Goal: Task Accomplishment & Management: Use online tool/utility

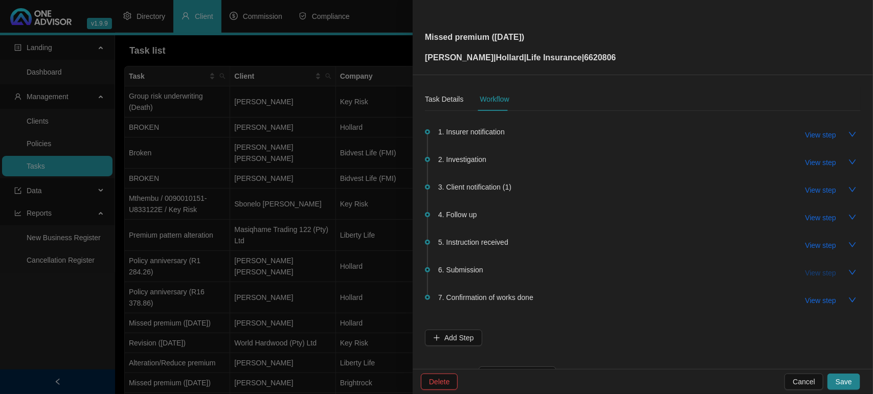
click at [805, 272] on span "View step" at bounding box center [820, 272] width 31 height 11
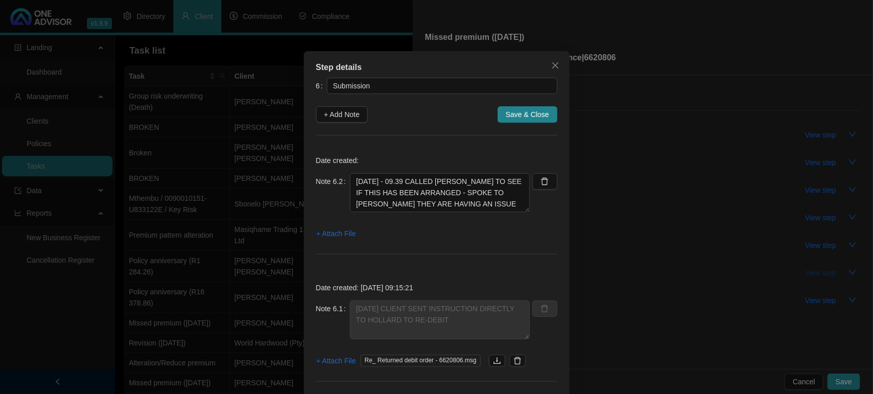
click at [803, 272] on div "Step details 6 Submission + Add Note Save & Close Date created: Note 6.2 16/09/…" at bounding box center [436, 197] width 873 height 394
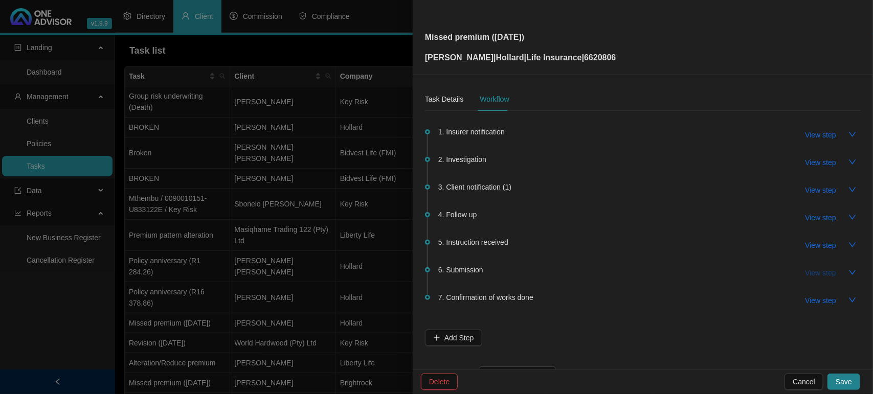
click at [805, 272] on span "View step" at bounding box center [820, 272] width 31 height 11
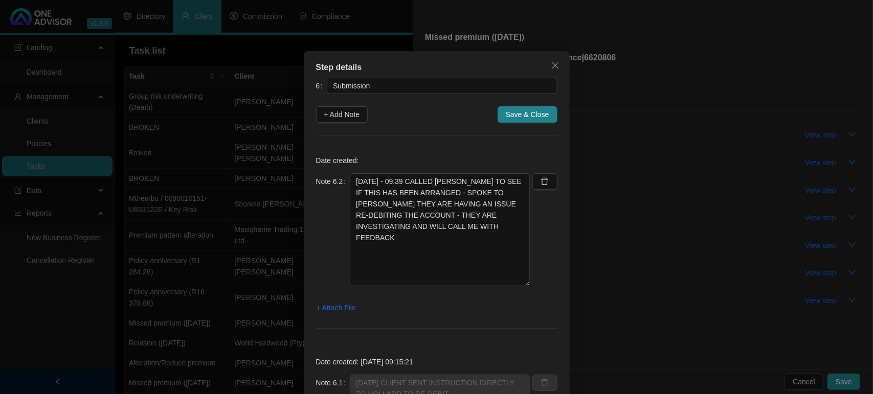
drag, startPoint x: 518, startPoint y: 210, endPoint x: 524, endPoint y: 284, distance: 74.4
click at [524, 284] on textarea "16/09/2025 - 09.39 CALLED HOLLARD TO SEE IF THIS HAS BEEN ARRANGED - SPOKE TO E…" at bounding box center [440, 229] width 180 height 113
click at [385, 241] on textarea "16/09/2025 - 09.39 CALLED HOLLARD TO SEE IF THIS HAS BEEN ARRANGED - SPOKE TO E…" at bounding box center [440, 229] width 180 height 113
type textarea "16/09/2025 - 09.39 CALLED HOLLARD TO SEE IF THIS HAS BEEN ARRANGED - SPOKE TO E…"
click at [336, 310] on span "+ Attach File" at bounding box center [336, 307] width 39 height 11
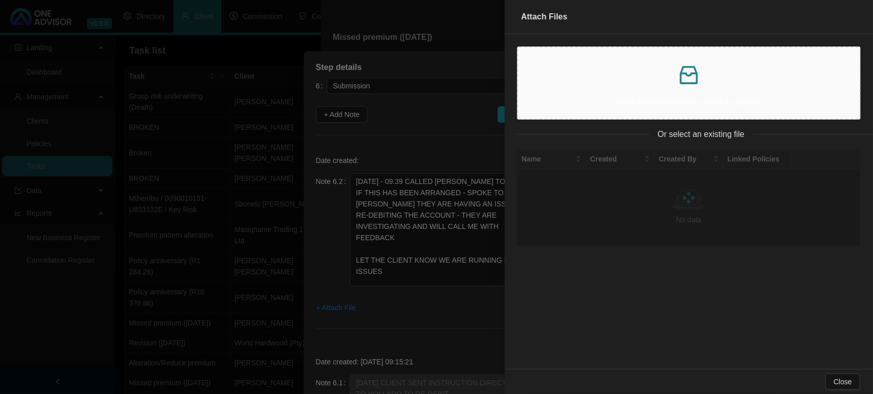
click at [668, 71] on p at bounding box center [688, 75] width 325 height 25
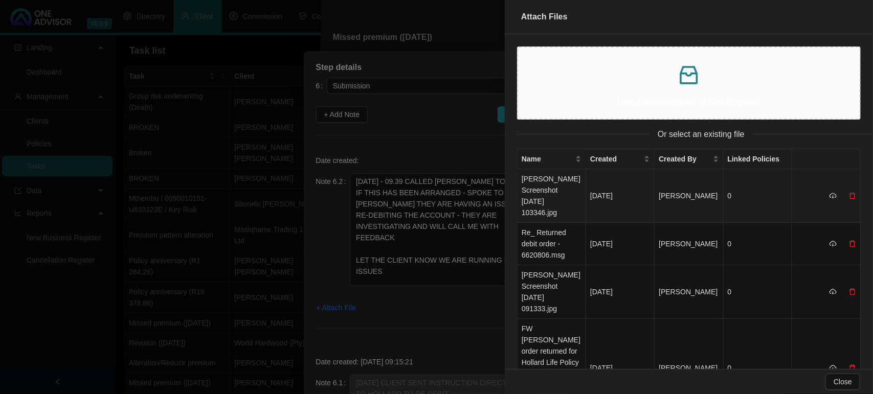
click at [546, 179] on td "CONWAY Screenshot 2025-09-16 103346.jpg" at bounding box center [551, 196] width 69 height 54
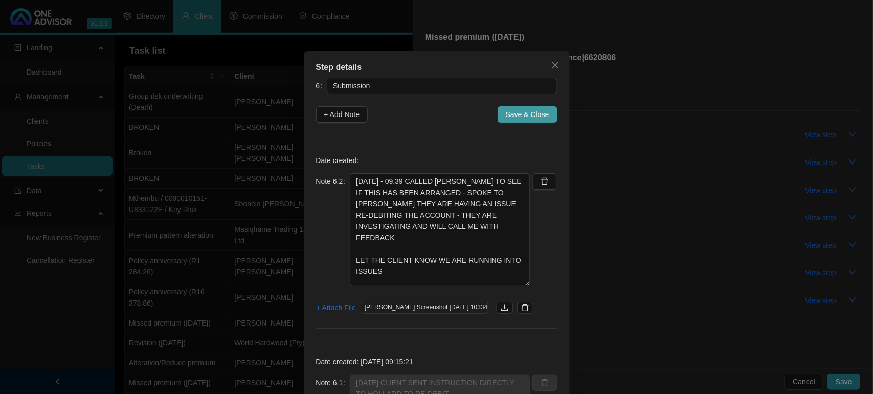
click at [533, 111] on span "Save & Close" at bounding box center [527, 114] width 43 height 11
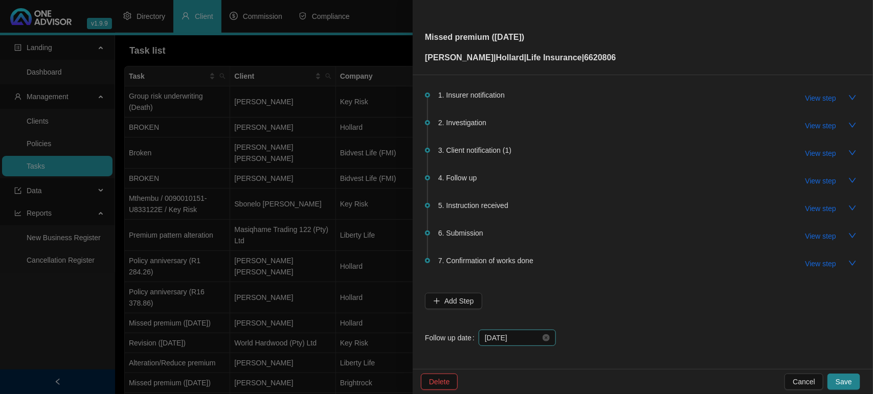
scroll to position [37, 0]
click at [514, 335] on input "2025-09-15" at bounding box center [513, 337] width 56 height 11
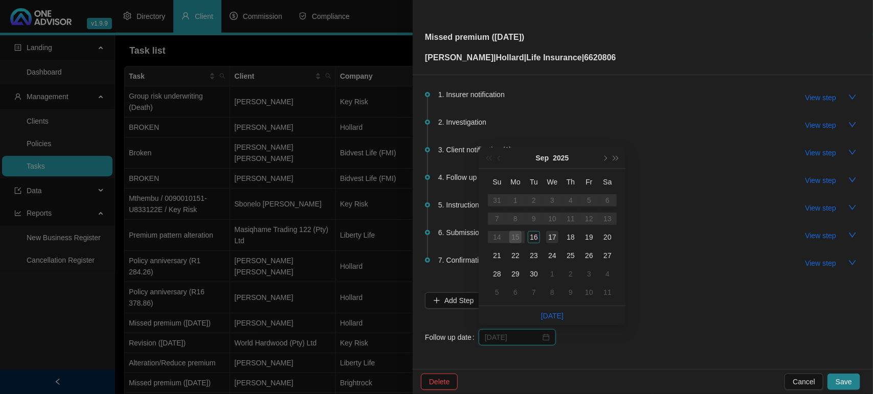
type input "2025-09-17"
click at [557, 237] on div "17" at bounding box center [552, 237] width 12 height 12
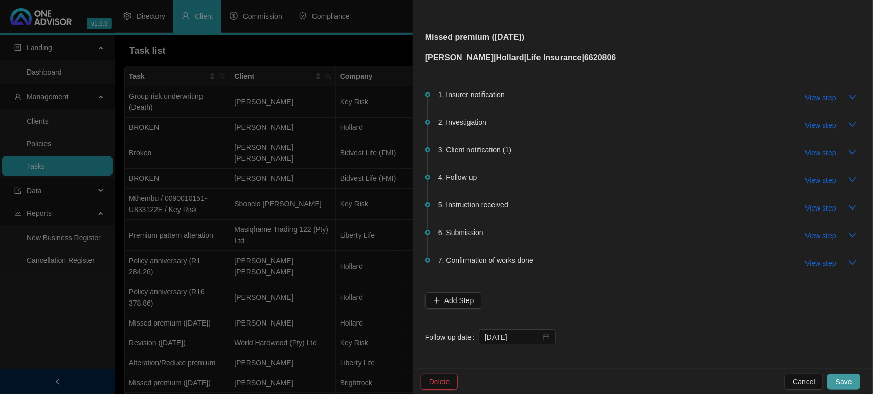
click at [853, 378] on button "Save" at bounding box center [843, 382] width 33 height 16
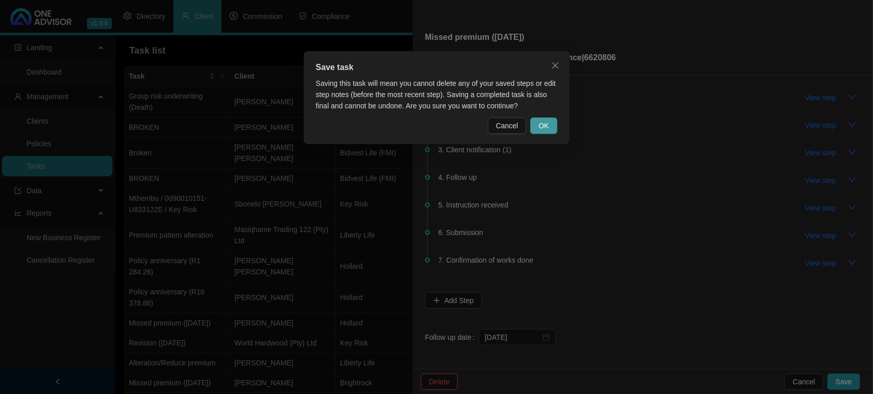
click at [551, 123] on button "OK" at bounding box center [543, 126] width 27 height 16
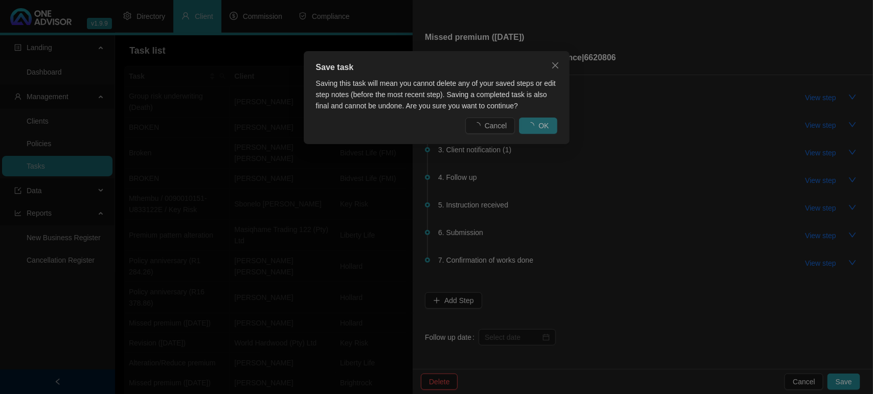
scroll to position [0, 0]
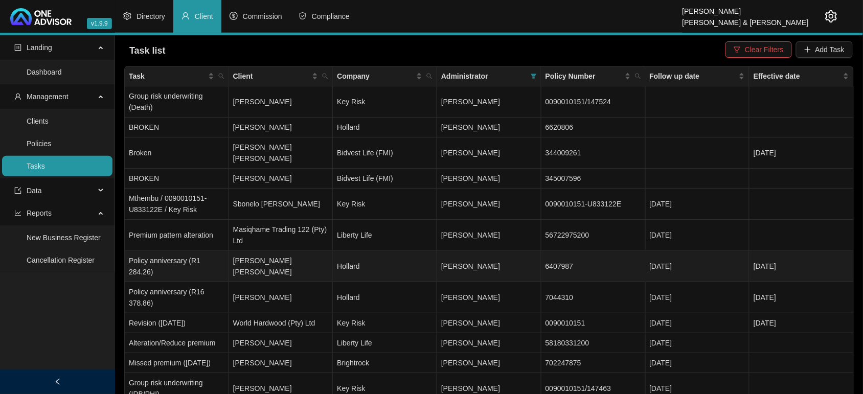
click at [372, 253] on td "Hollard" at bounding box center [385, 266] width 104 height 31
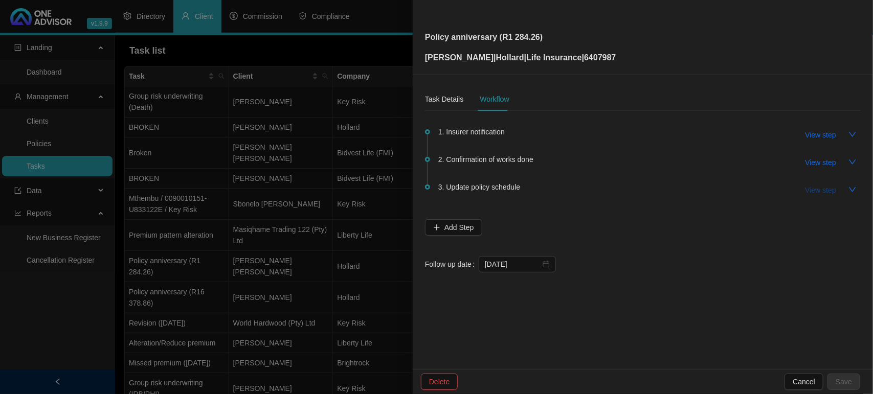
click at [811, 188] on span "View step" at bounding box center [820, 190] width 31 height 11
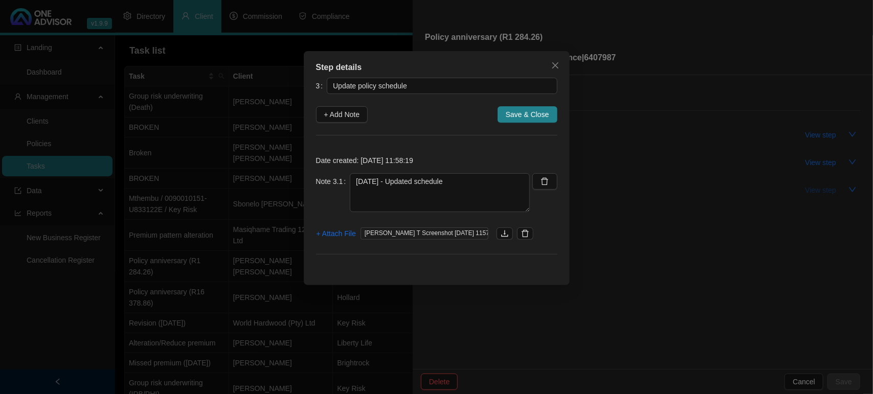
click at [811, 188] on div "Step details 3 Update policy schedule + Add Note Save & Close Date created: 202…" at bounding box center [436, 197] width 873 height 394
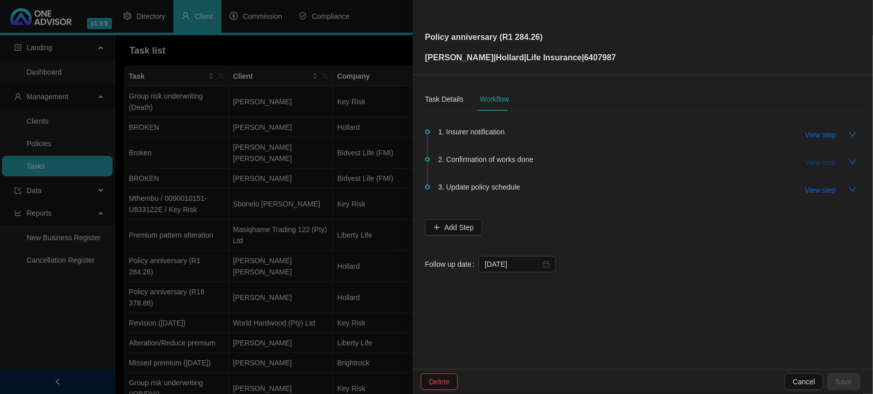
click at [827, 164] on span "View step" at bounding box center [820, 162] width 31 height 11
type input "Confirmation of works done"
type textarea "08/09/2025 Emailed updated policy print with new covers to the client Password …"
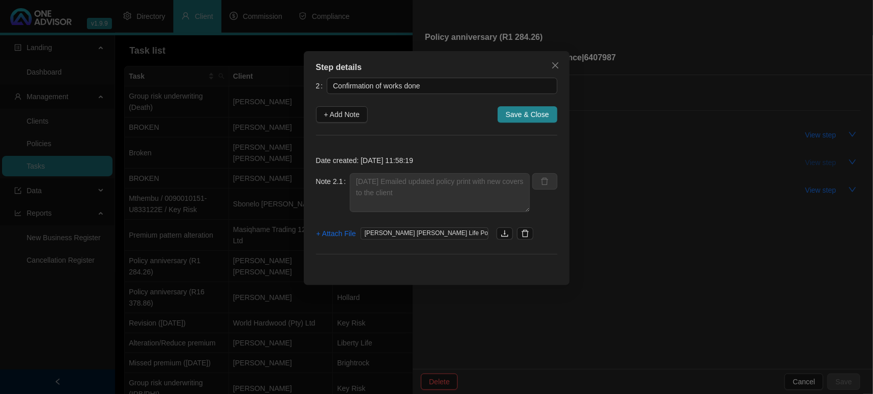
click at [827, 164] on div "Step details 2 Confirmation of works done + Add Note Save & Close Date created:…" at bounding box center [436, 197] width 873 height 394
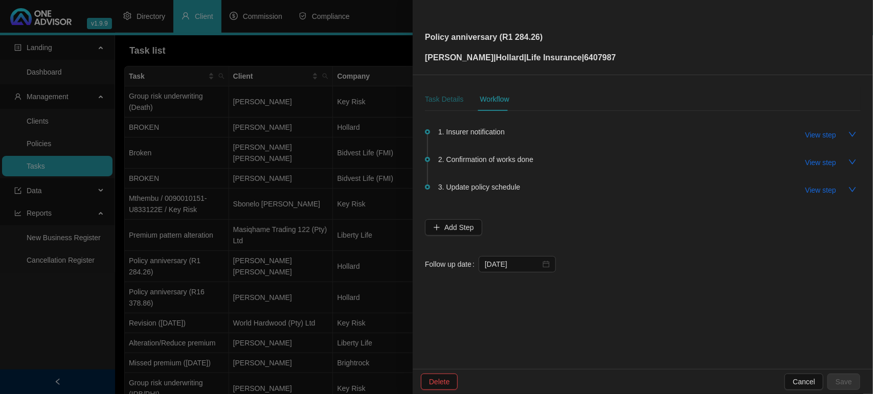
click at [454, 95] on div "Task Details" at bounding box center [444, 99] width 38 height 11
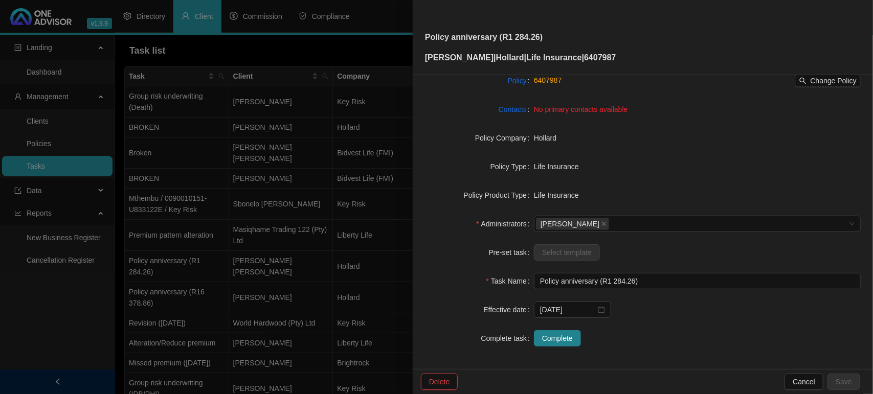
scroll to position [106, 0]
click at [571, 336] on button "Complete" at bounding box center [557, 336] width 47 height 16
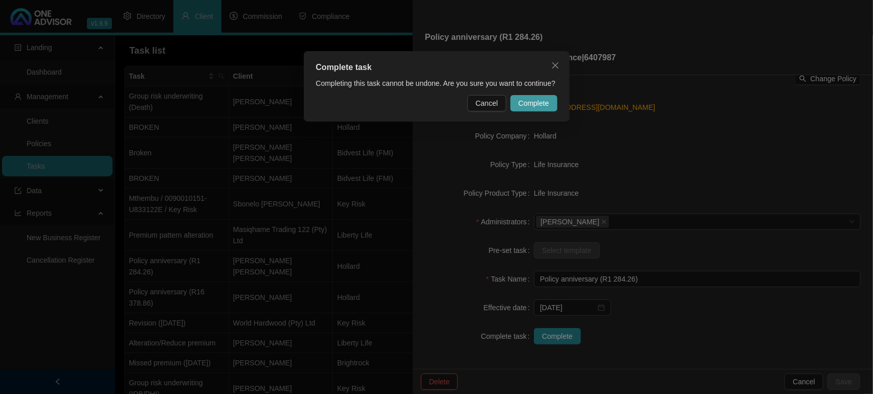
click at [533, 100] on span "Complete" at bounding box center [533, 103] width 31 height 11
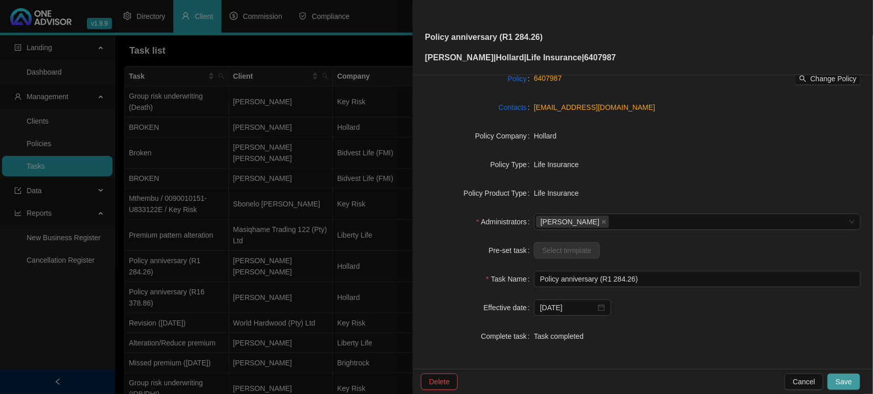
click at [846, 383] on span "Save" at bounding box center [843, 381] width 16 height 11
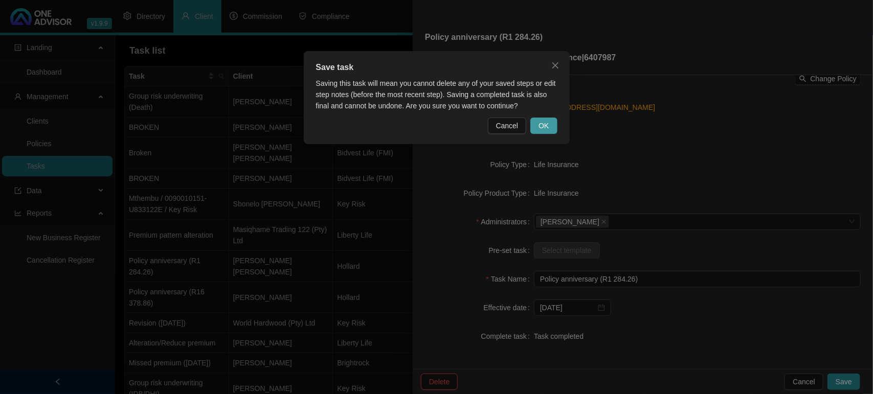
click at [545, 127] on span "OK" at bounding box center [543, 125] width 10 height 11
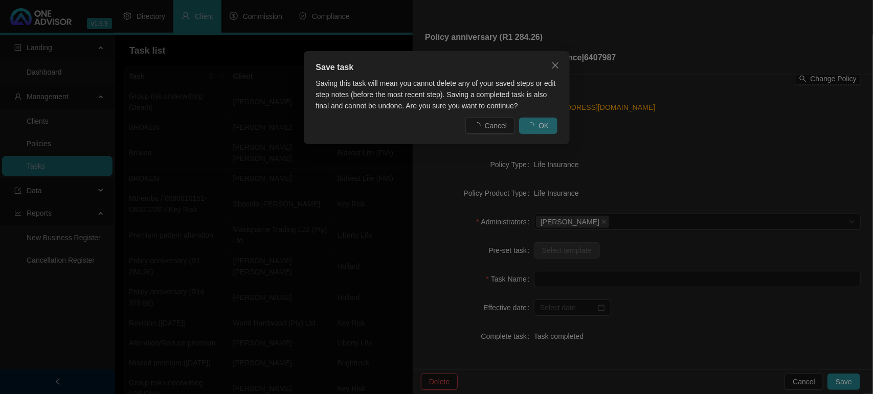
scroll to position [94, 0]
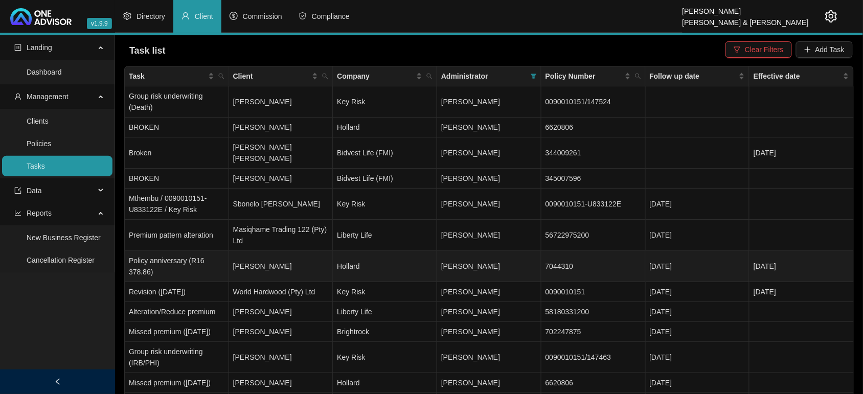
click at [399, 251] on td "Hollard" at bounding box center [385, 266] width 104 height 31
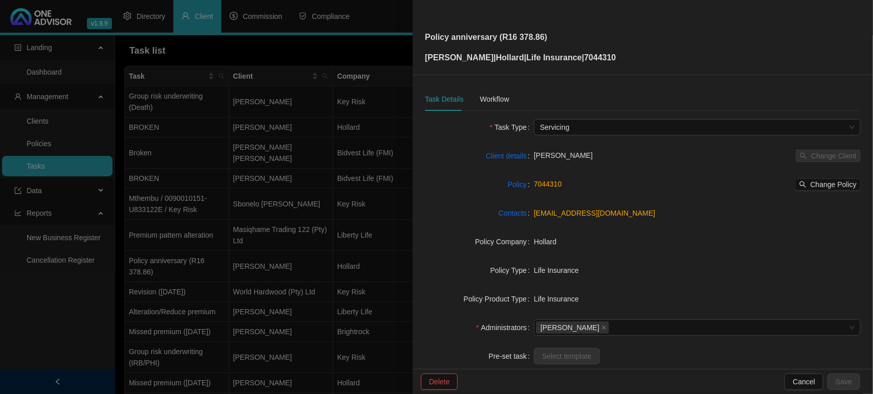
scroll to position [106, 0]
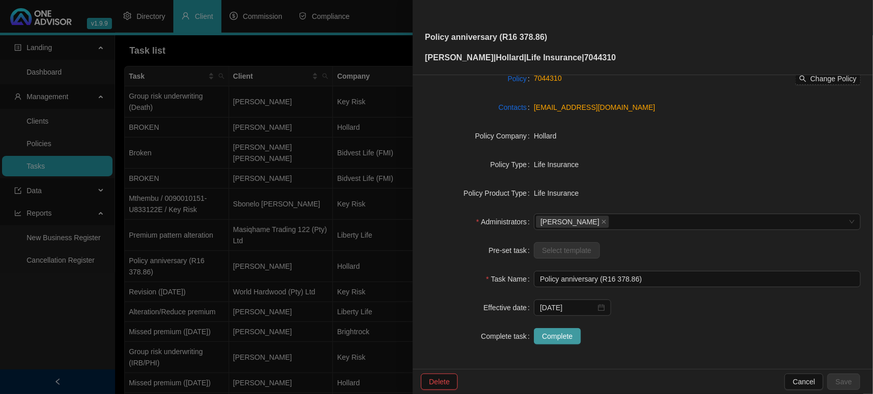
click at [571, 331] on button "Complete" at bounding box center [557, 336] width 47 height 16
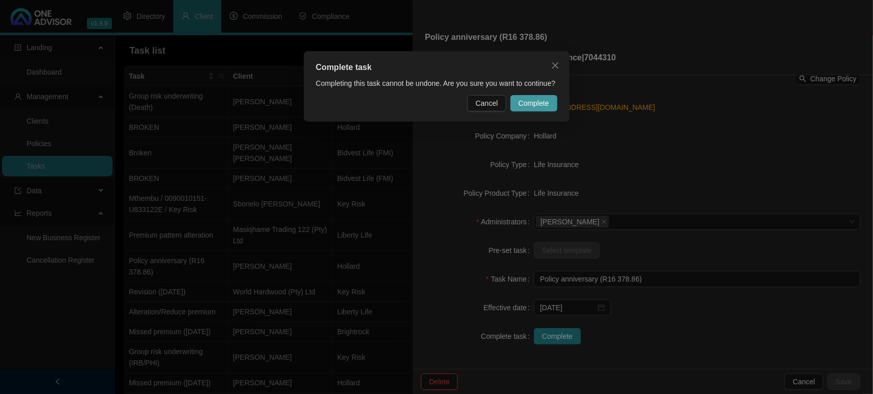
click at [536, 103] on span "Complete" at bounding box center [533, 103] width 31 height 11
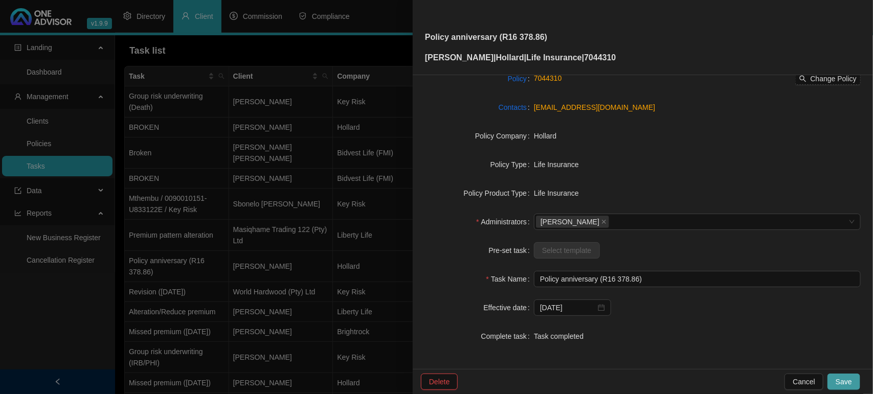
click at [853, 381] on button "Save" at bounding box center [843, 382] width 33 height 16
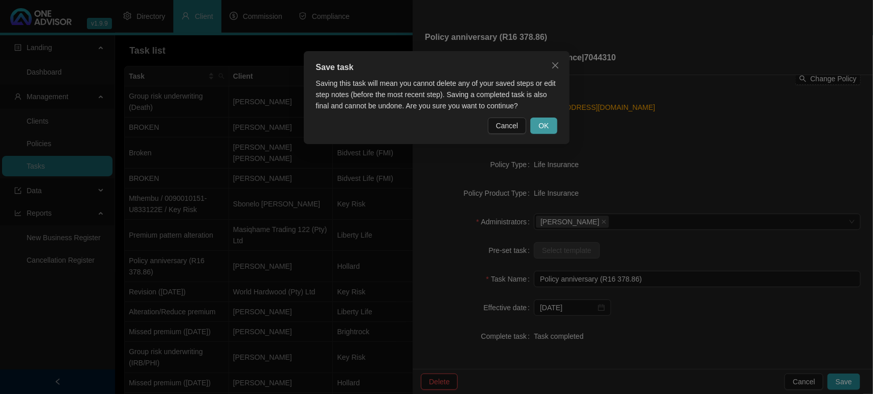
click at [552, 121] on button "OK" at bounding box center [543, 126] width 27 height 16
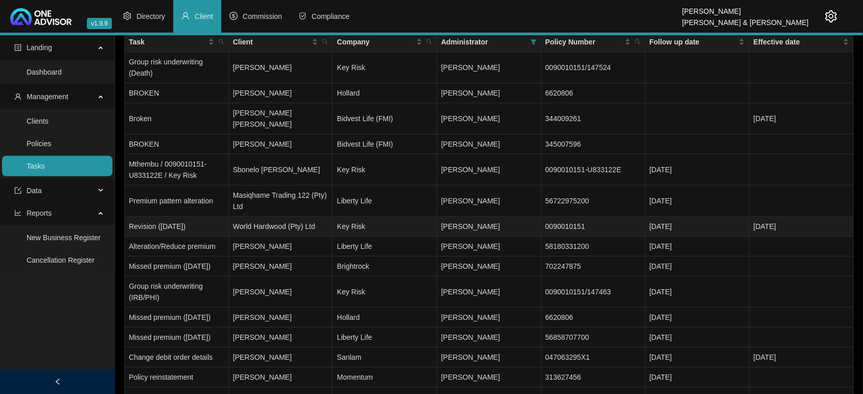
scroll to position [64, 0]
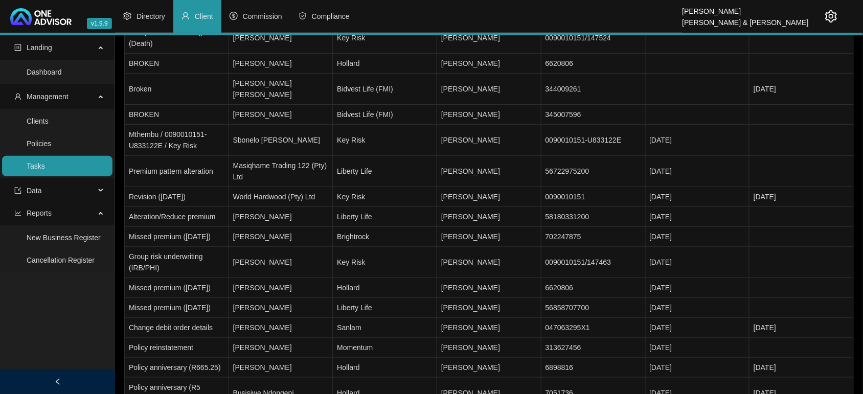
click at [45, 165] on link "Tasks" at bounding box center [36, 166] width 18 height 8
click at [49, 117] on link "Clients" at bounding box center [38, 121] width 22 height 8
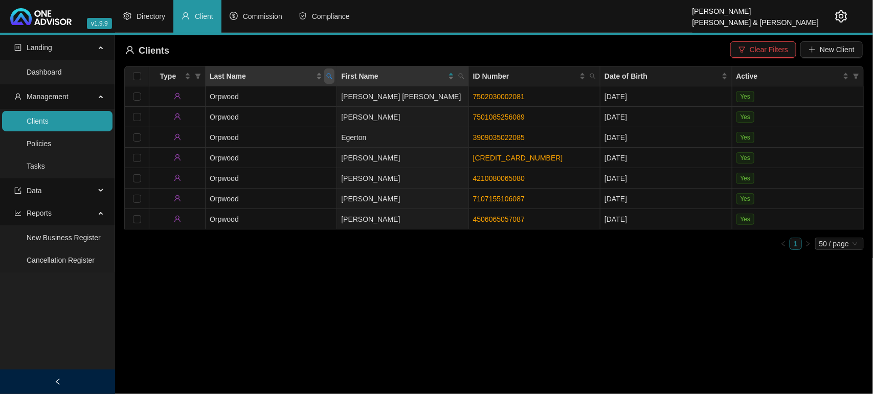
click at [326, 78] on icon "search" at bounding box center [329, 76] width 6 height 6
type input "ROSS"
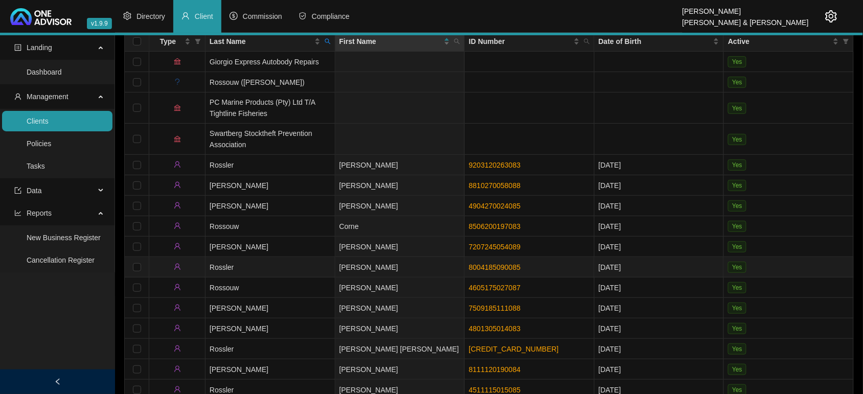
scroll to position [64, 0]
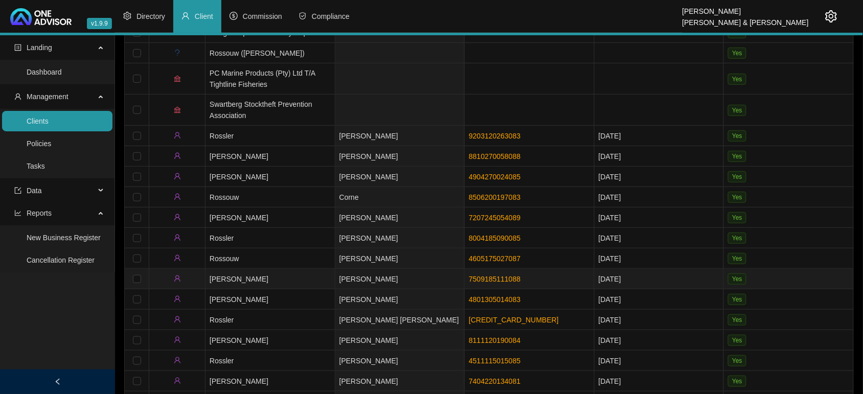
click at [318, 280] on td "Ross" at bounding box center [271, 279] width 130 height 20
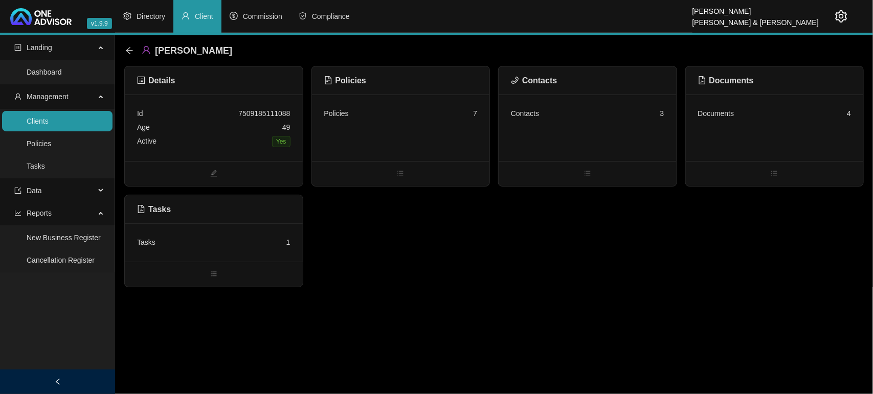
click at [198, 251] on div "Tasks 1" at bounding box center [214, 242] width 178 height 38
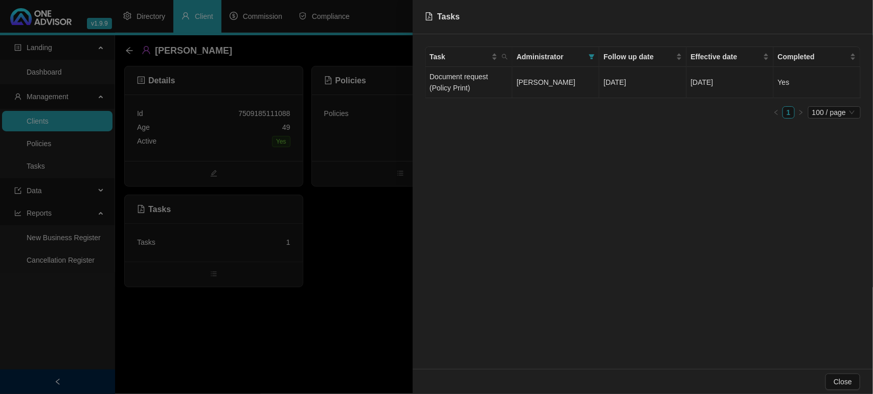
click at [487, 88] on td "Document request (Policy Print)" at bounding box center [468, 82] width 87 height 31
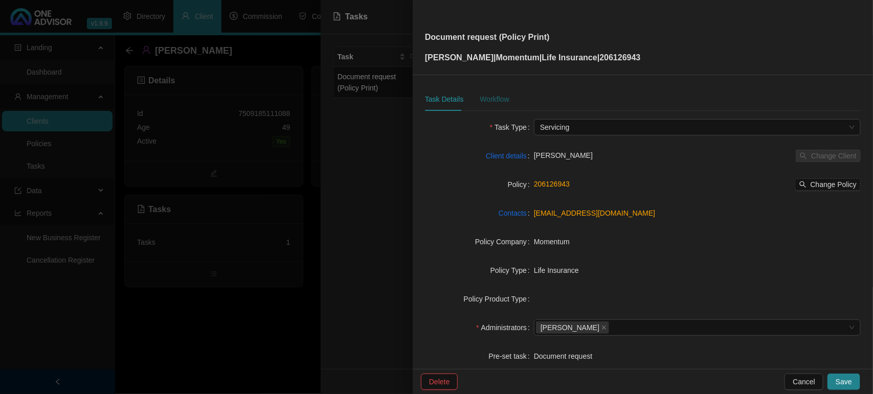
click at [494, 100] on div "Workflow" at bounding box center [494, 99] width 29 height 11
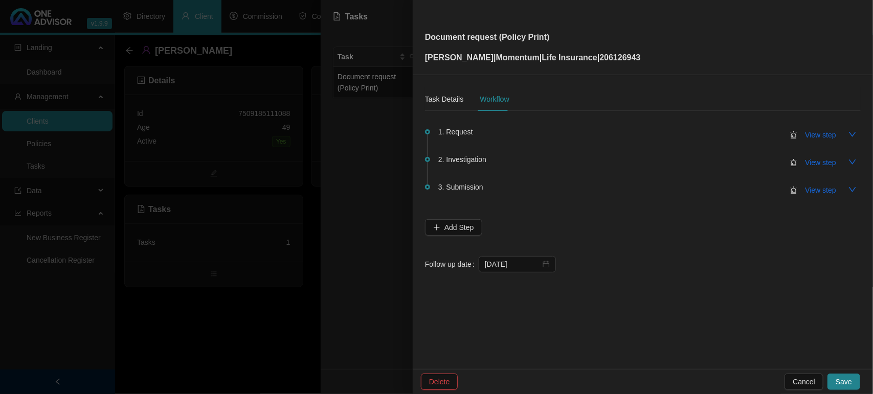
click at [463, 190] on span "3. Submission" at bounding box center [460, 187] width 45 height 11
click at [824, 188] on span "View step" at bounding box center [820, 190] width 31 height 11
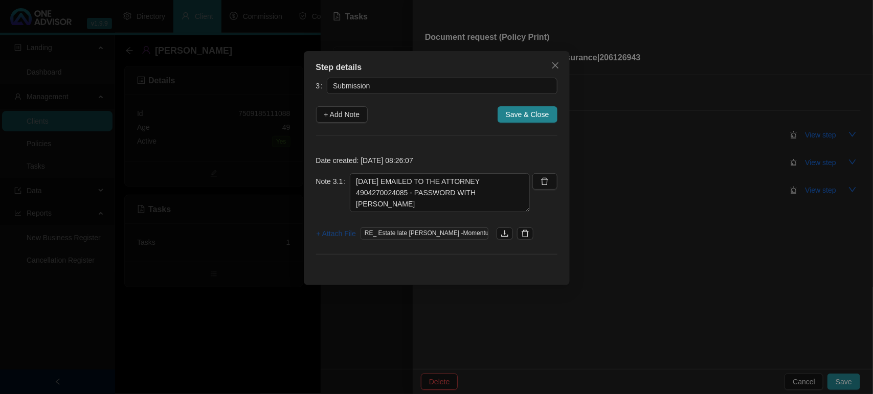
click at [336, 230] on span "+ Attach File" at bounding box center [336, 233] width 39 height 11
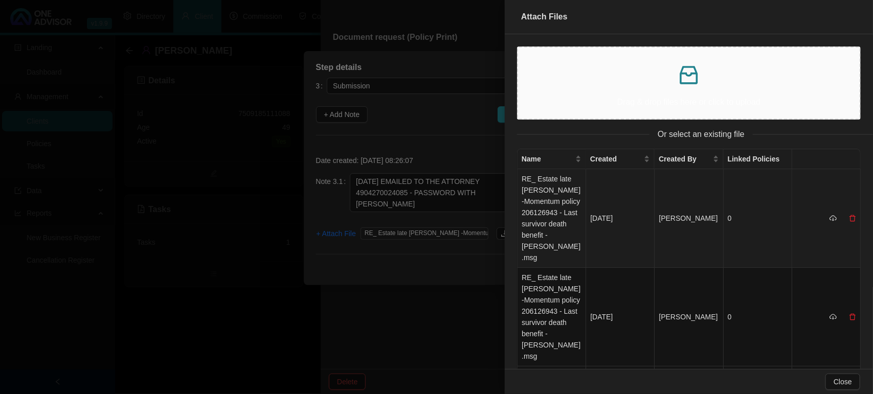
drag, startPoint x: 553, startPoint y: 203, endPoint x: 569, endPoint y: 208, distance: 16.5
click at [556, 206] on td "RE_ Estate late JM Ross -Momentum policy 206126943 - Last survivor death benefi…" at bounding box center [551, 218] width 69 height 99
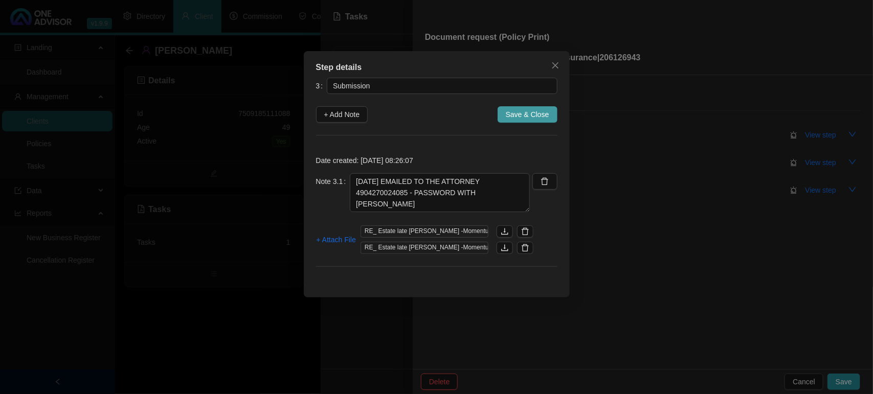
click at [539, 110] on span "Save & Close" at bounding box center [527, 114] width 43 height 11
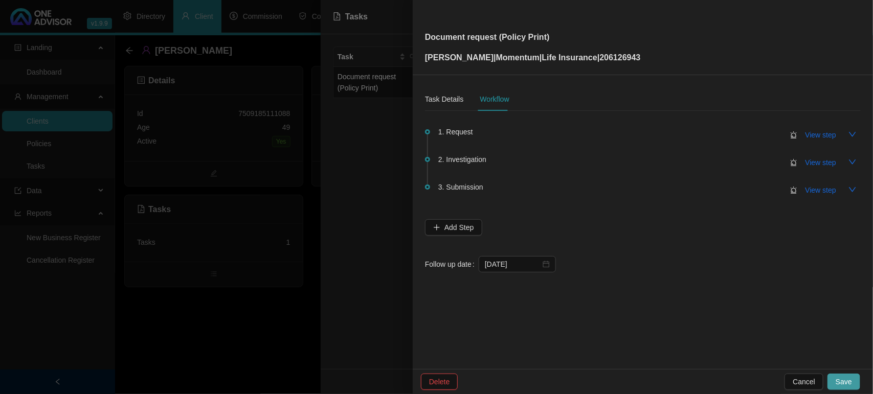
click at [837, 380] on span "Save" at bounding box center [843, 381] width 16 height 11
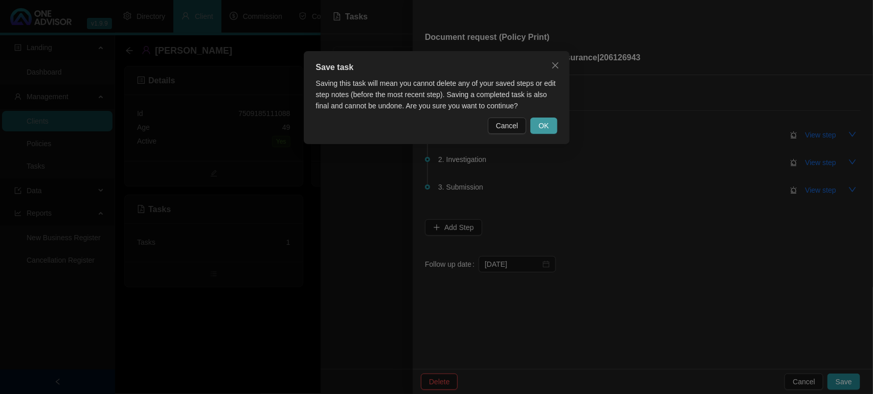
click at [550, 124] on button "OK" at bounding box center [543, 126] width 27 height 16
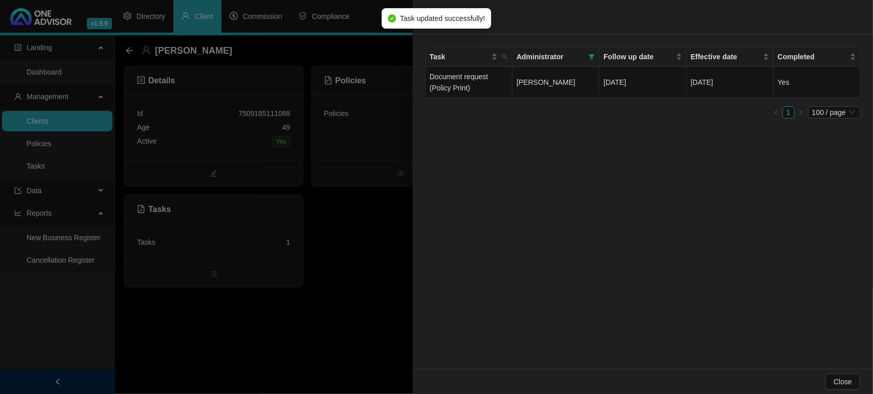
click at [331, 300] on div at bounding box center [436, 197] width 873 height 394
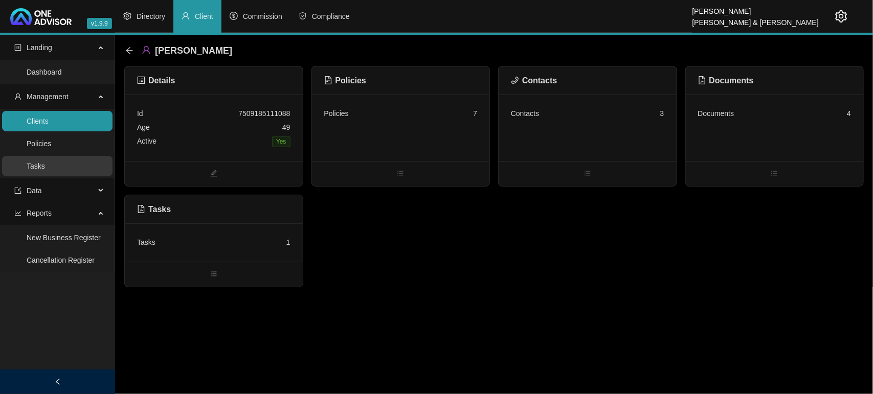
click at [45, 163] on link "Tasks" at bounding box center [36, 166] width 18 height 8
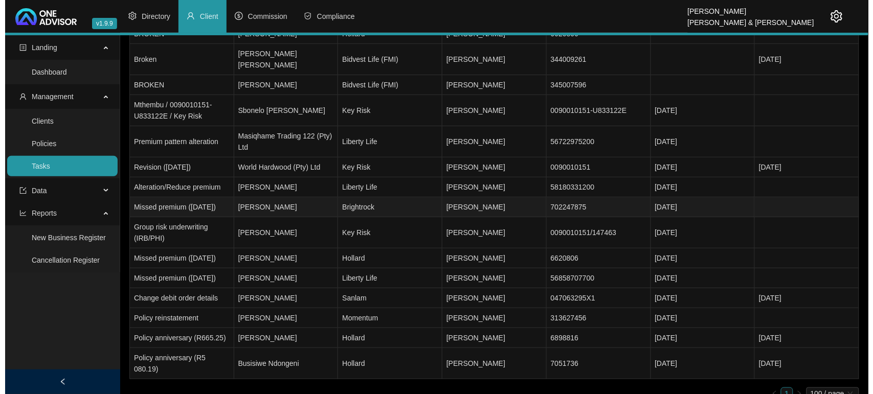
scroll to position [120, 0]
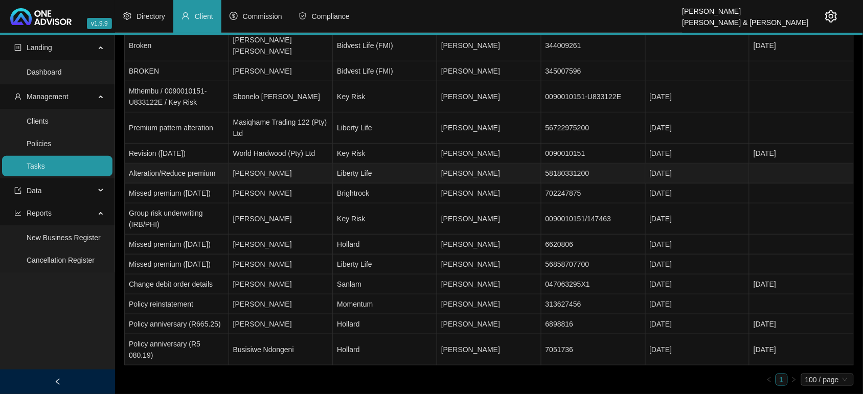
click at [285, 164] on td "Tren Koen" at bounding box center [281, 174] width 104 height 20
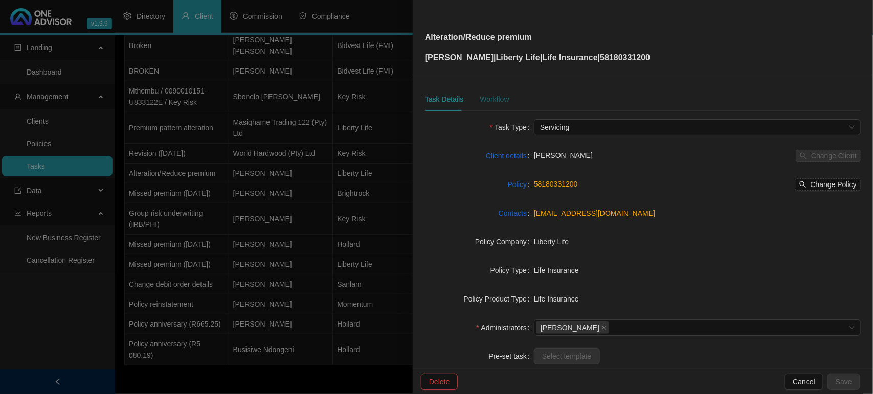
click at [489, 97] on div "Workflow" at bounding box center [494, 99] width 29 height 11
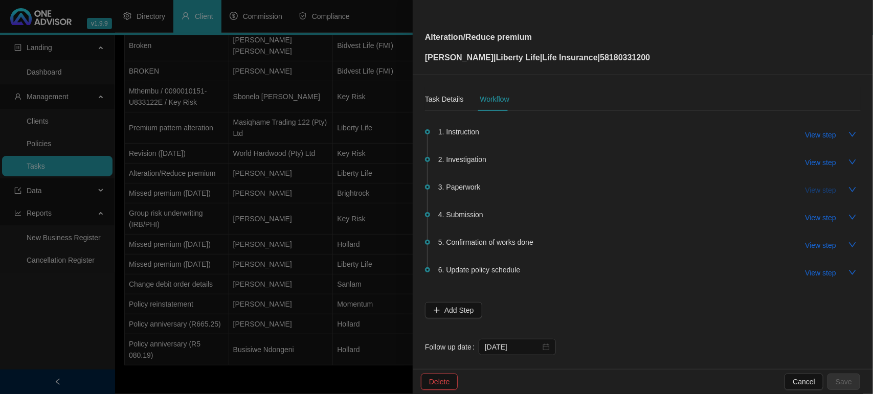
click at [813, 187] on span "View step" at bounding box center [820, 190] width 31 height 11
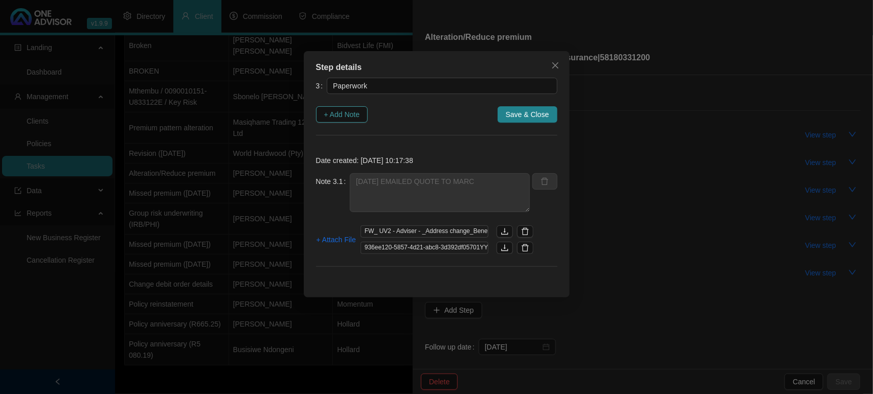
click at [349, 113] on span "+ Add Note" at bounding box center [342, 114] width 36 height 11
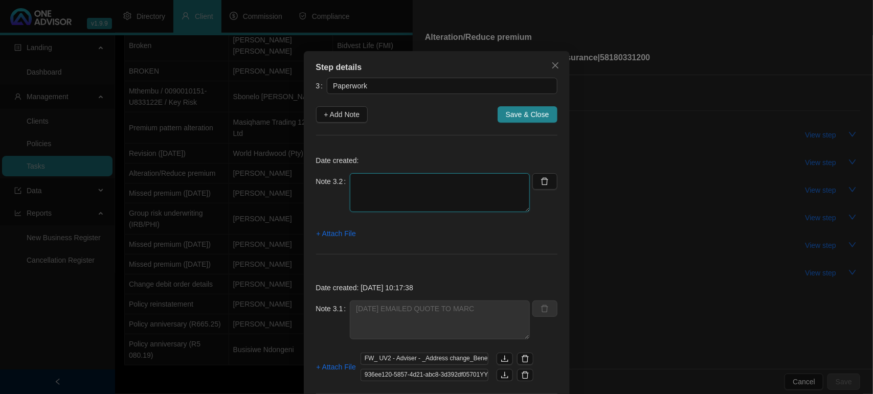
click at [372, 177] on textarea at bounding box center [440, 192] width 180 height 39
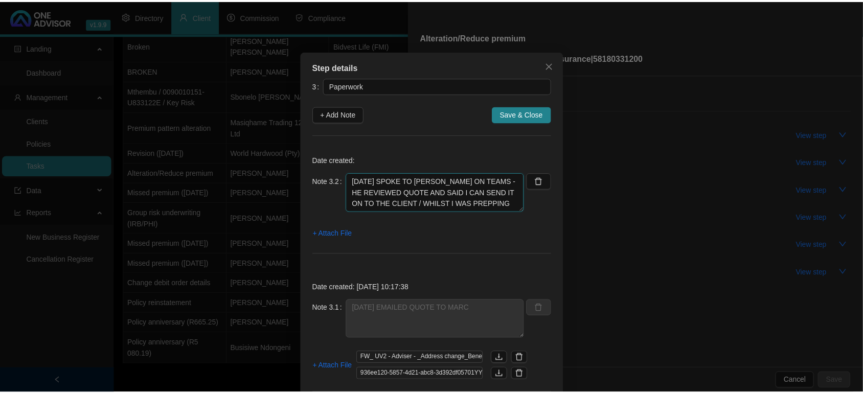
scroll to position [8, 0]
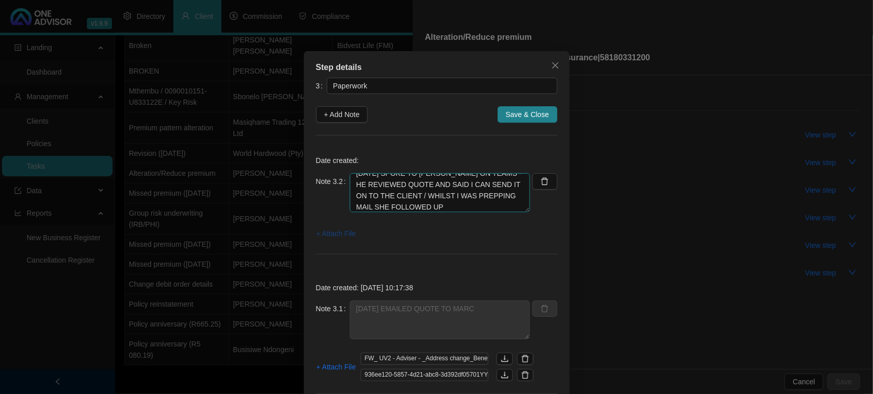
type textarea "16/09/2025 SPOKE TO MARC ON TEAMS - HE REVIEWED QUOTE AND SAID I CAN SEND IT ON…"
click at [327, 234] on span "+ Attach File" at bounding box center [336, 233] width 39 height 11
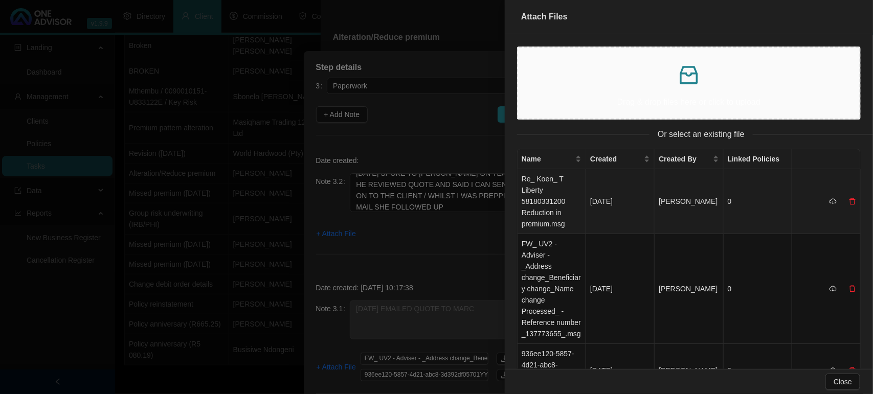
click at [550, 187] on td "Re_ Koen_ T Liberty 58180331200 Reduction in premium.msg" at bounding box center [551, 201] width 69 height 65
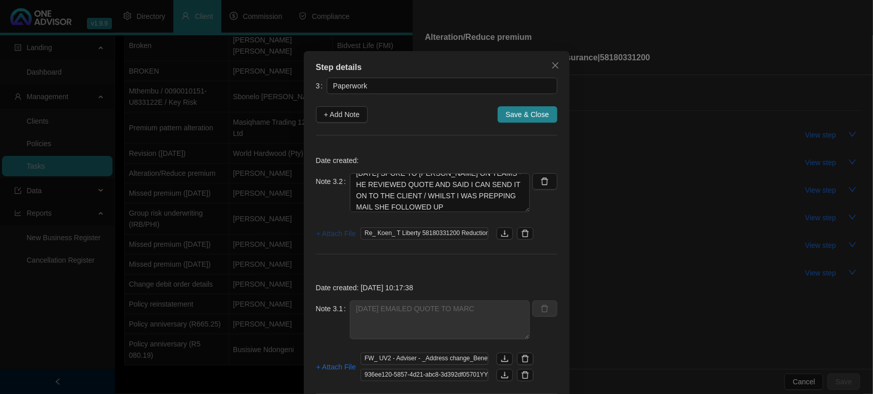
click at [330, 233] on span "+ Attach File" at bounding box center [336, 233] width 39 height 11
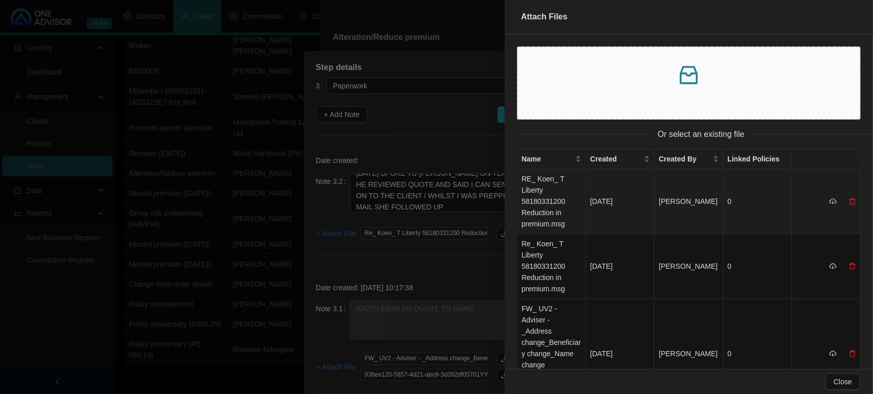
click at [553, 200] on td "RE_ Koen_ T Liberty 58180331200 Reduction in premium.msg" at bounding box center [551, 201] width 69 height 65
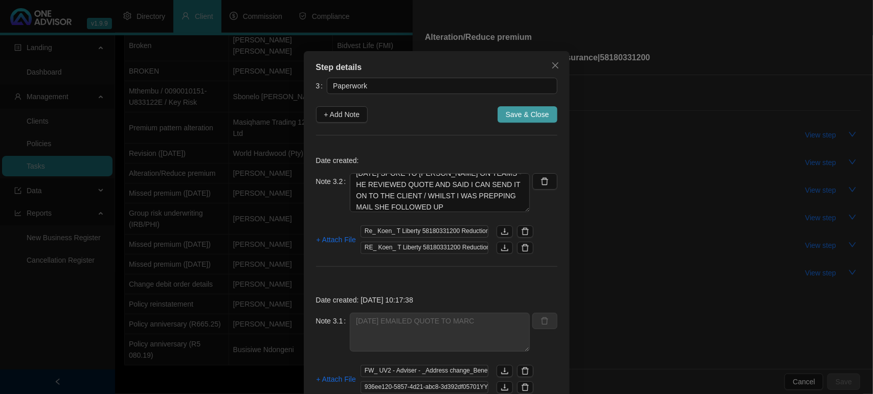
click at [516, 119] on span "Save & Close" at bounding box center [527, 114] width 43 height 11
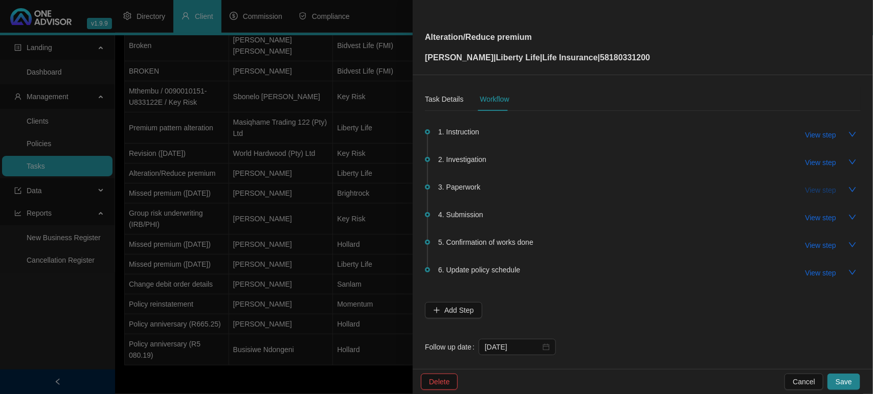
click at [806, 185] on span "View step" at bounding box center [820, 190] width 31 height 11
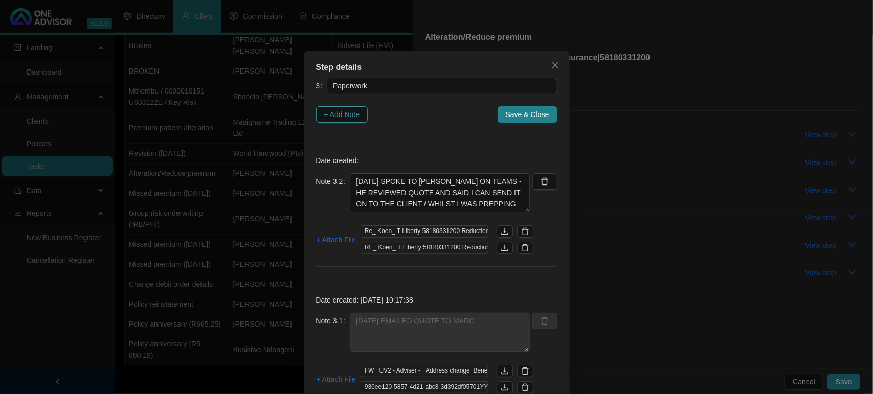
click at [324, 111] on span "+ Add Note" at bounding box center [342, 114] width 36 height 11
type textarea "16/09/2025 SPOKE TO MARC ON TEAMS - HE REVIEWED QUOTE AND SAID I CAN SEND IT ON…"
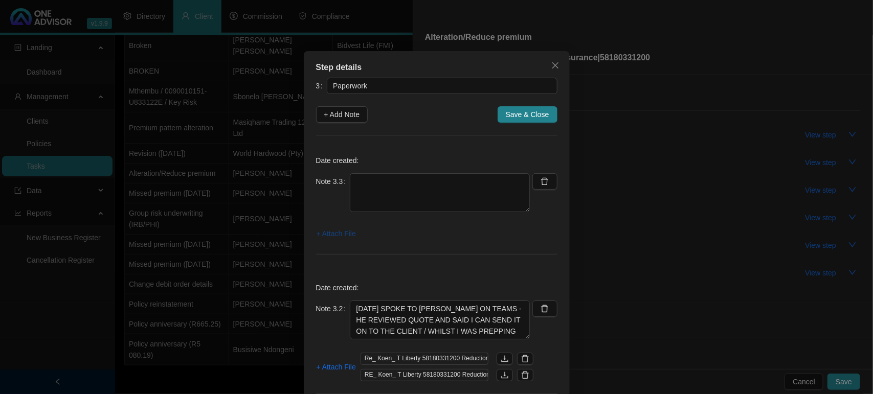
click at [318, 231] on span "+ Attach File" at bounding box center [336, 233] width 39 height 11
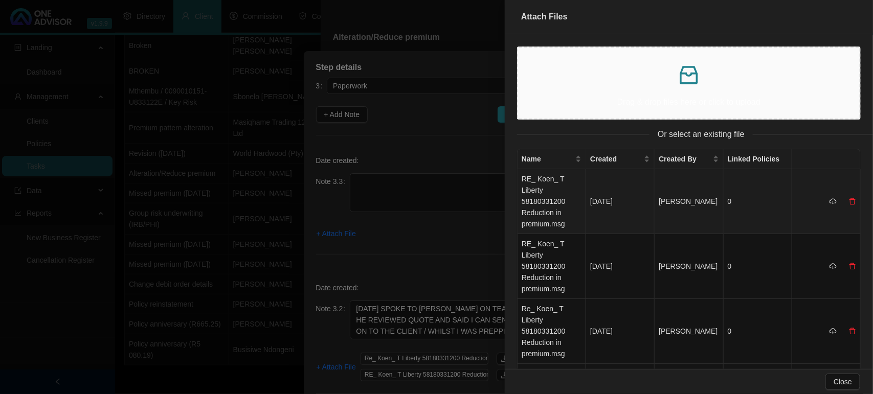
click at [543, 190] on td "RE_ Koen_ T Liberty 58180331200 Reduction in premium.msg" at bounding box center [551, 201] width 69 height 65
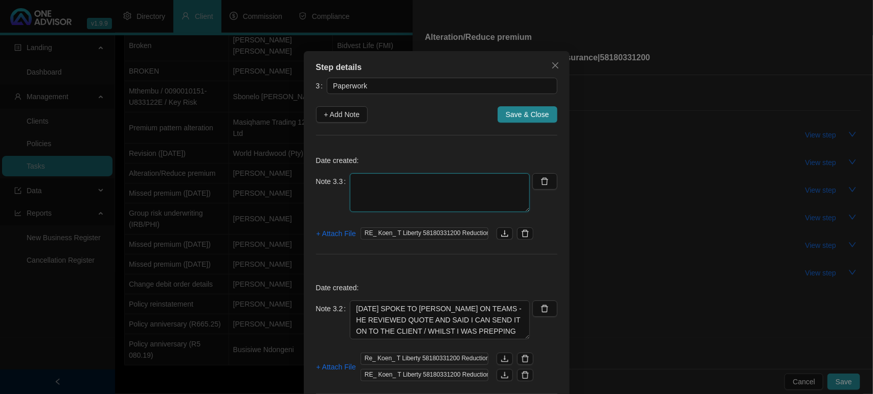
click at [471, 182] on textarea at bounding box center [440, 192] width 180 height 39
type textarea "16/09/2025 EMAILED ALTERATION QUOTE TO CLIENT TO REVIEW"
click at [521, 116] on span "Save & Close" at bounding box center [527, 114] width 43 height 11
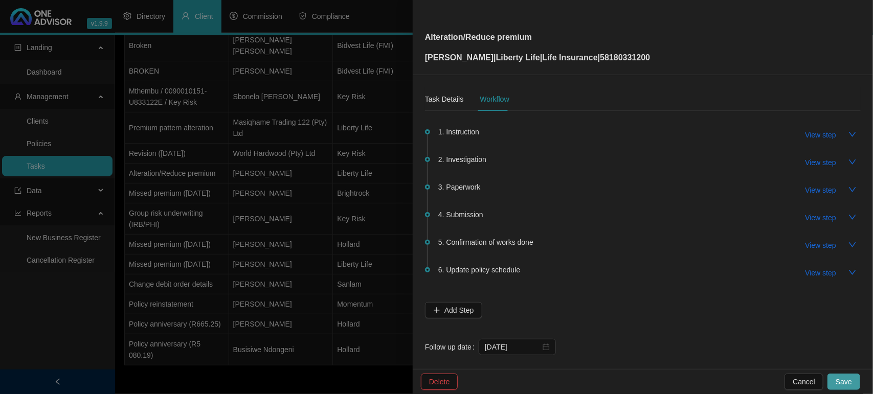
click at [839, 384] on span "Save" at bounding box center [843, 381] width 16 height 11
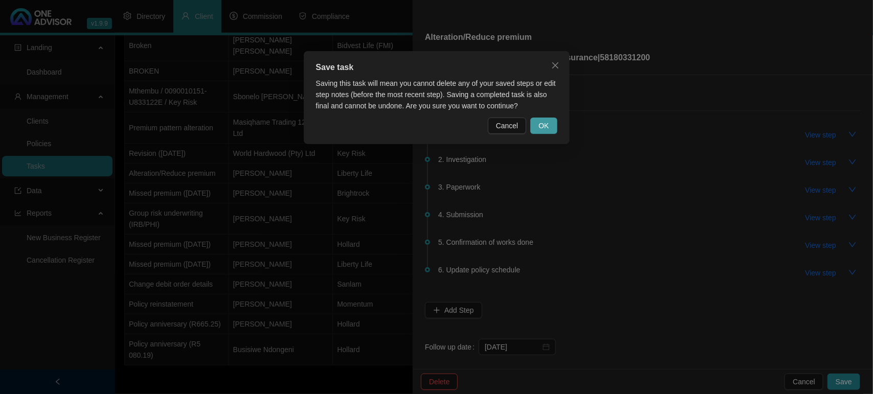
click at [547, 126] on span "OK" at bounding box center [543, 125] width 10 height 11
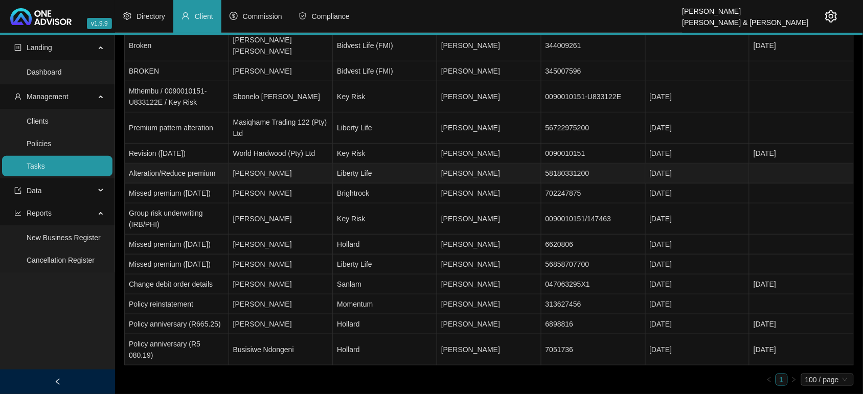
click at [189, 164] on td "Alteration/Reduce premium" at bounding box center [177, 174] width 104 height 20
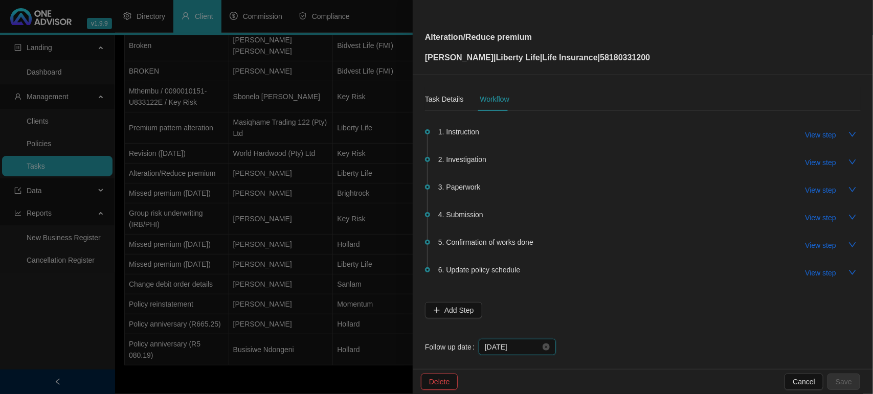
click at [522, 343] on input "2025-09-16" at bounding box center [513, 347] width 56 height 11
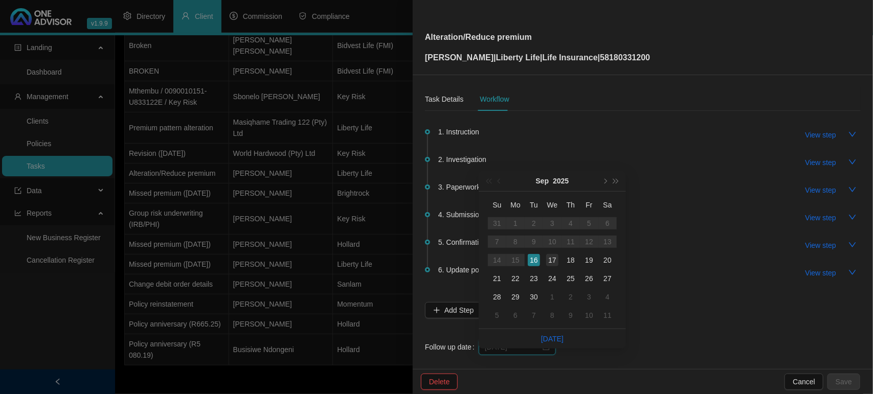
type input "2025-09-17"
click at [560, 251] on td "17" at bounding box center [552, 260] width 18 height 18
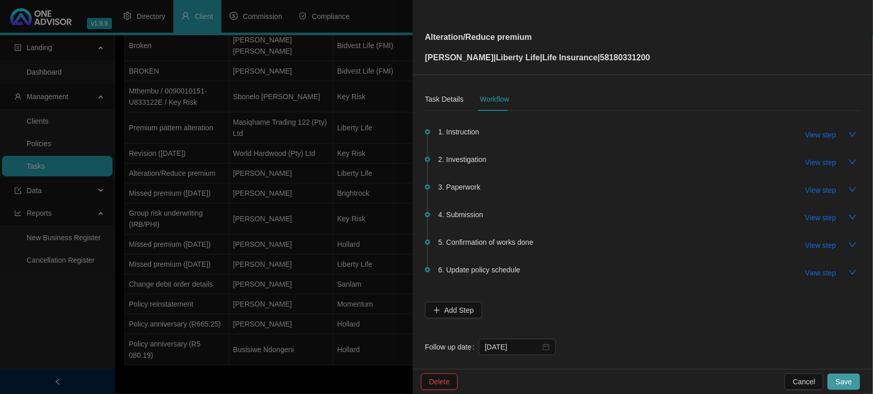
click at [851, 383] on span "Save" at bounding box center [843, 381] width 16 height 11
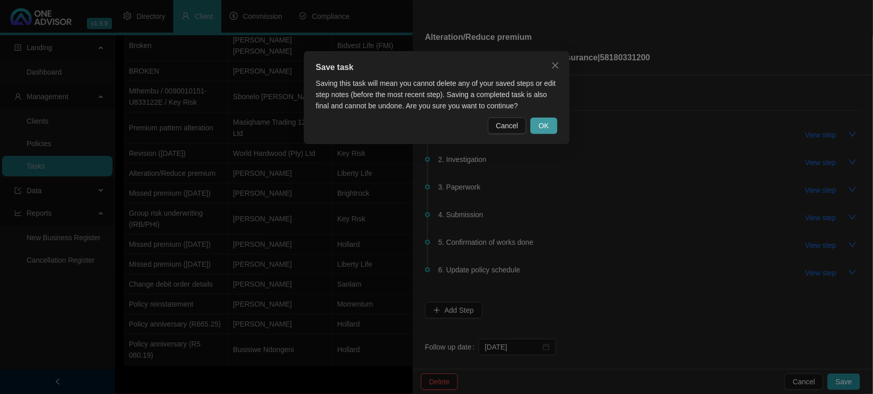
click at [543, 128] on span "OK" at bounding box center [543, 125] width 10 height 11
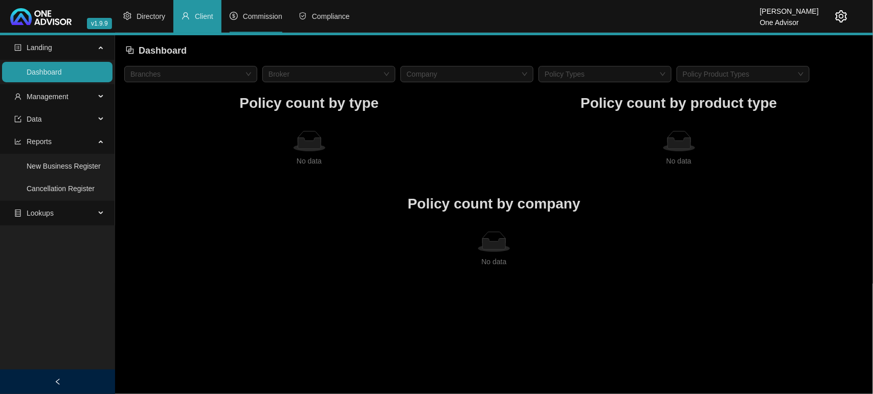
click at [266, 23] on li "Commission" at bounding box center [255, 16] width 69 height 33
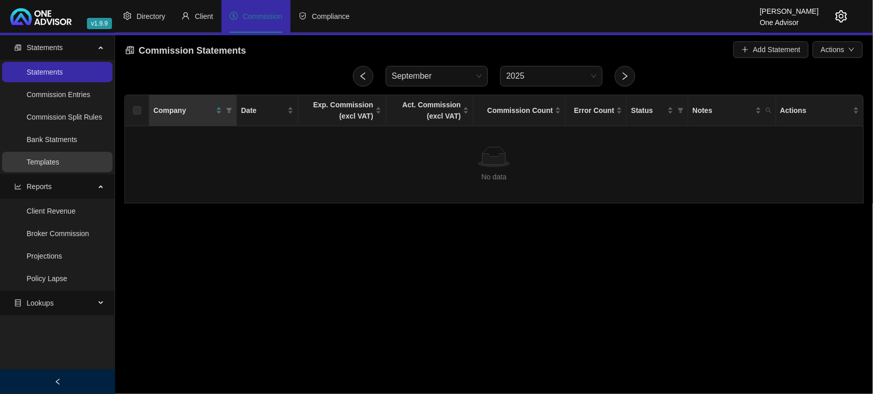
click at [55, 166] on link "Templates" at bounding box center [43, 162] width 33 height 8
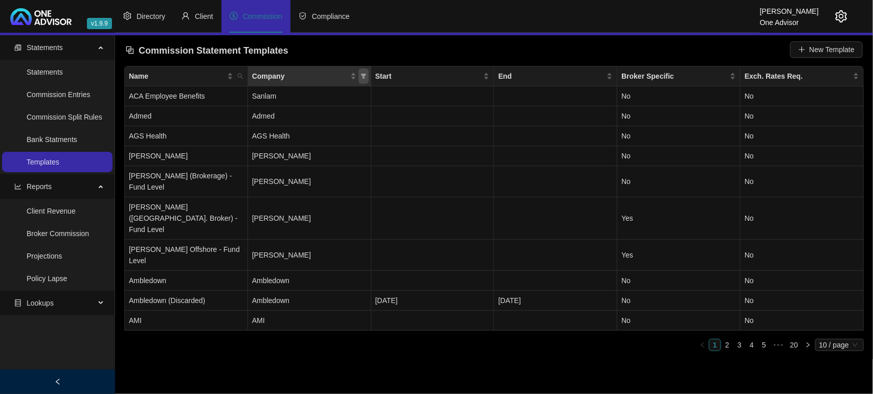
click at [361, 75] on icon "filter" at bounding box center [363, 76] width 6 height 5
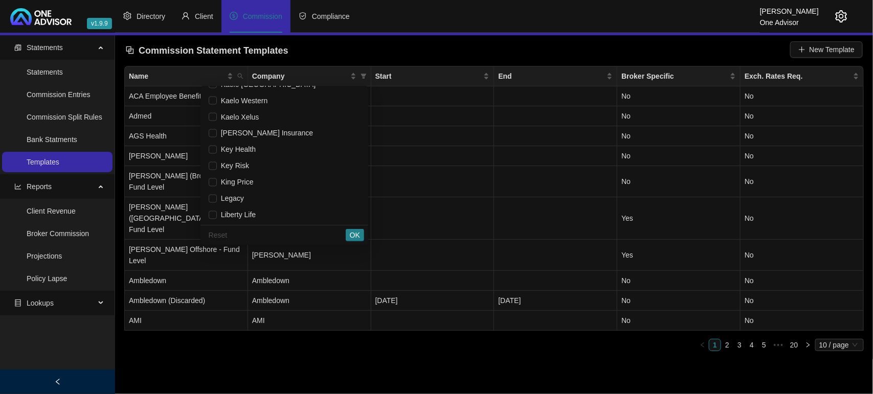
scroll to position [831, 0]
click at [225, 182] on span "King Price" at bounding box center [235, 181] width 37 height 8
checkbox input "true"
click at [359, 235] on span "OK" at bounding box center [355, 235] width 10 height 11
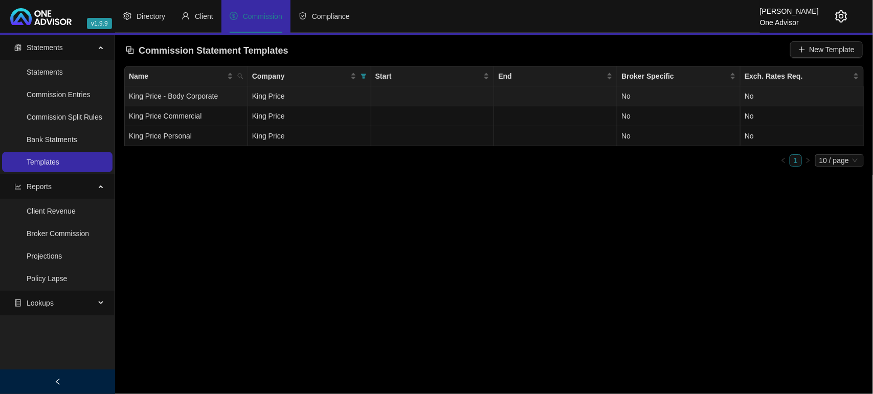
click at [344, 88] on td "King Price" at bounding box center [309, 96] width 123 height 20
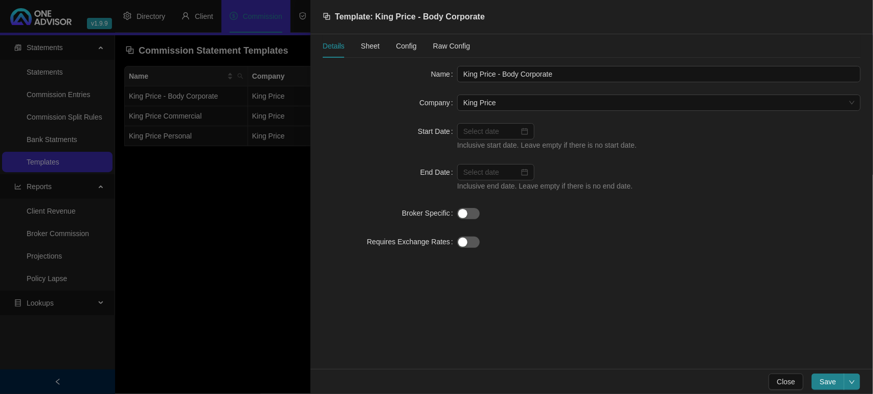
click at [372, 48] on span "Sheet" at bounding box center [370, 45] width 19 height 7
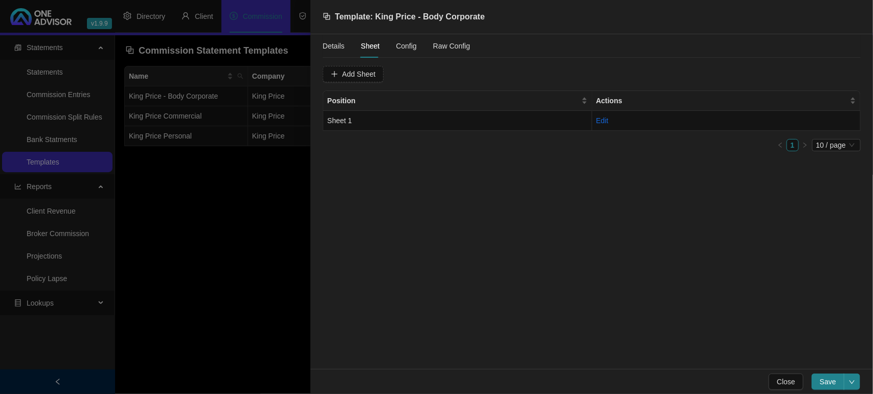
click at [397, 48] on span "Config" at bounding box center [406, 45] width 20 height 7
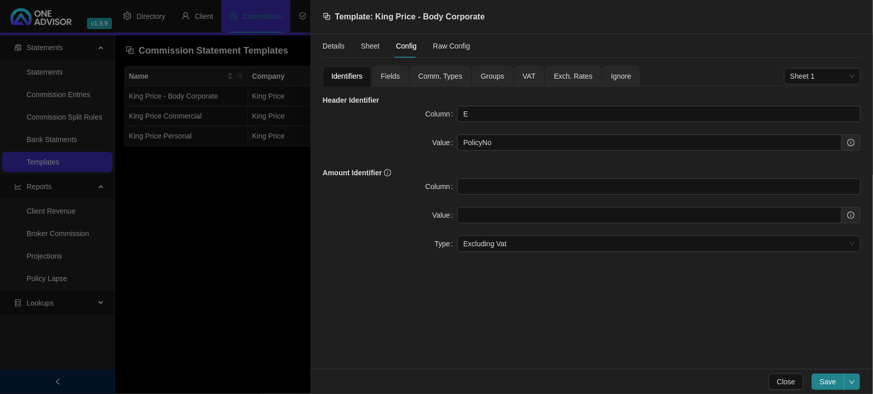
click at [385, 78] on span "Fields" at bounding box center [390, 76] width 19 height 7
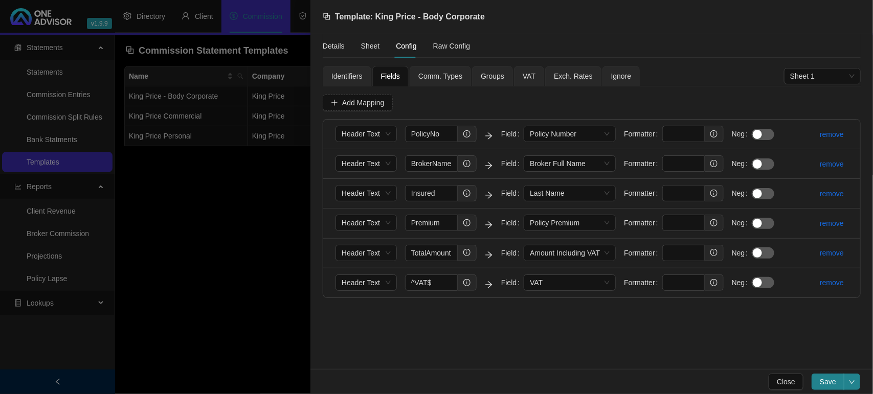
click at [344, 77] on span "Identifiers" at bounding box center [346, 76] width 31 height 7
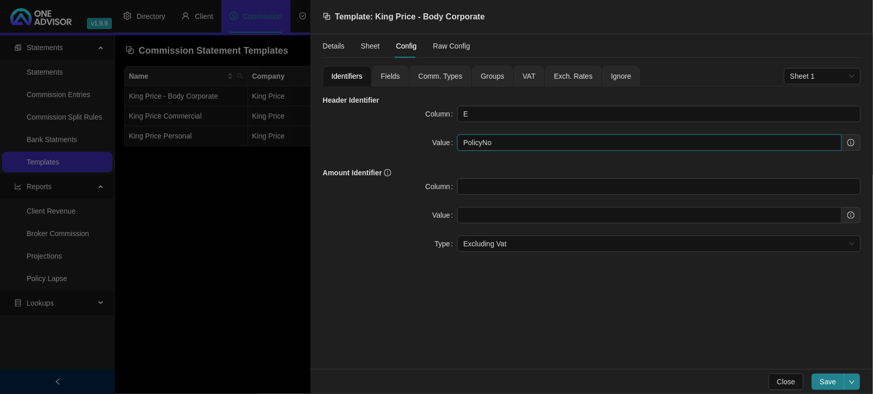
click at [554, 143] on input "PolicyNo" at bounding box center [649, 142] width 385 height 16
paste input "ReceiptType"
type input "PolicyNo|ReceiptType"
click at [390, 76] on span "Fields" at bounding box center [390, 76] width 19 height 7
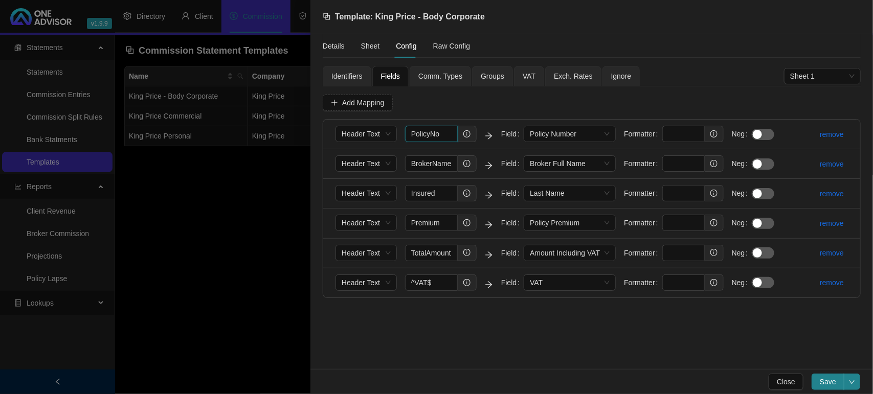
click at [441, 139] on input "PolicyNo" at bounding box center [431, 134] width 53 height 16
click at [451, 129] on input "PolicyNo|" at bounding box center [431, 134] width 53 height 16
paste input "PolicyNo"
type input "PolicyNo|PolicyNo"
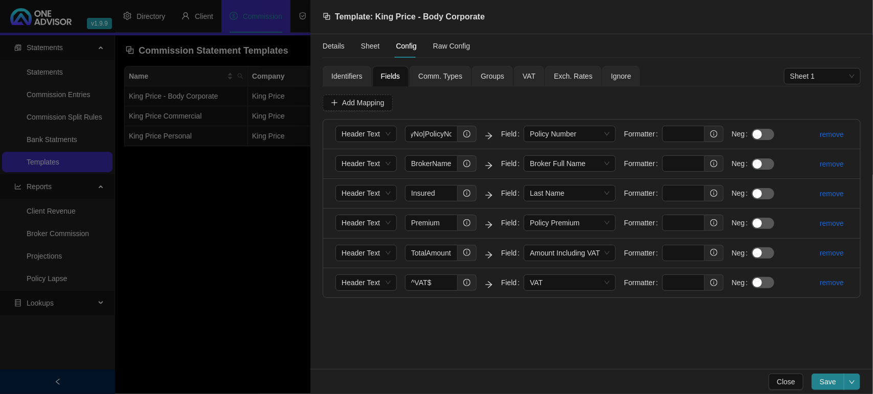
scroll to position [0, 0]
click at [839, 164] on link "remove" at bounding box center [832, 164] width 24 height 8
click at [861, 141] on span "Yes" at bounding box center [858, 140] width 12 height 11
type input "Insured"
type input "Premium"
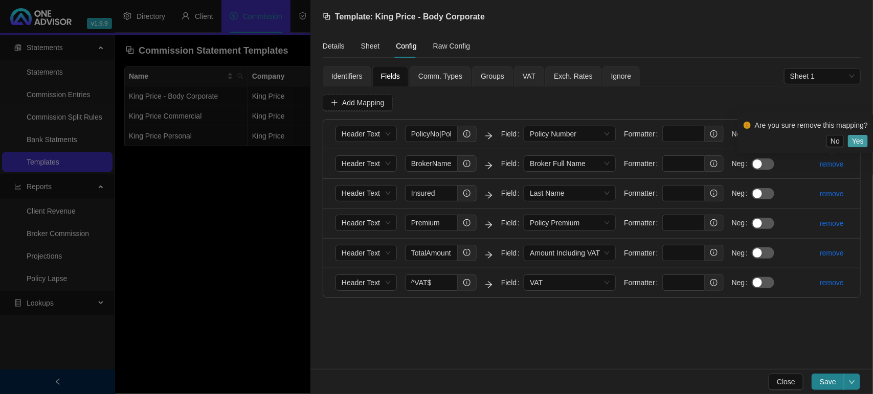
type input "TotalAmount"
type input "^VAT$"
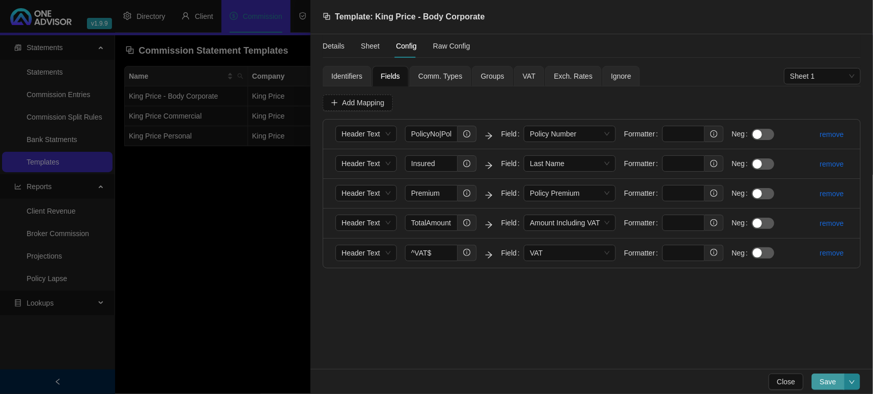
click at [827, 380] on span "Save" at bounding box center [828, 381] width 16 height 11
click at [824, 382] on span "Save" at bounding box center [828, 381] width 16 height 11
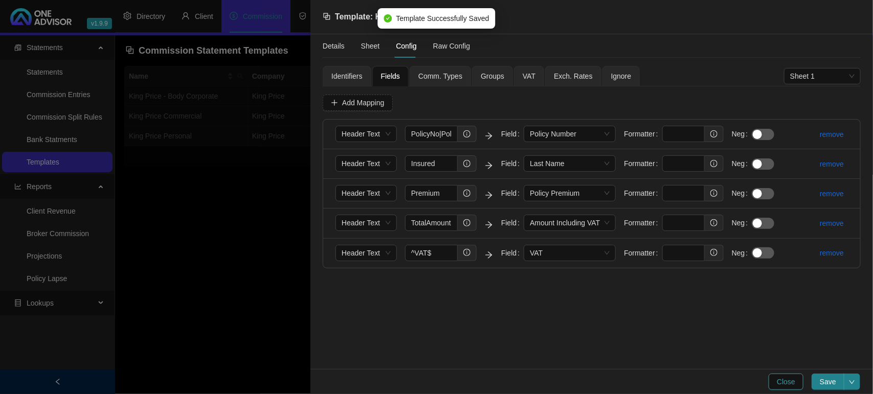
click at [802, 390] on button "Close" at bounding box center [786, 382] width 35 height 16
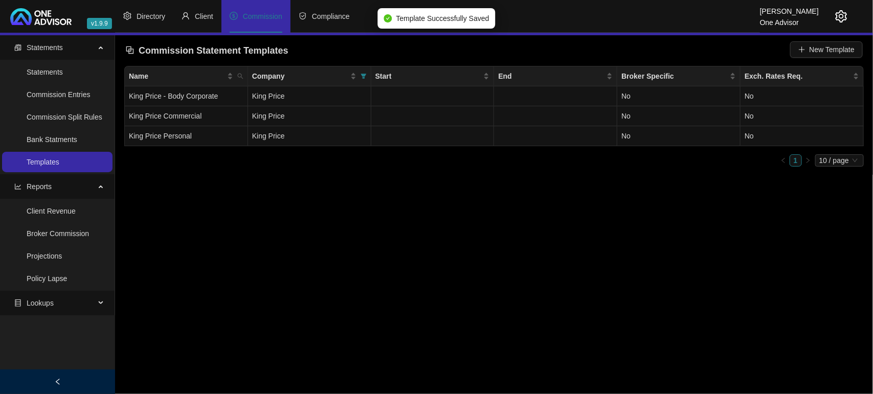
click at [848, 17] on header "v1.9.9 [PERSON_NAME] One Advisor Directory Client Commission Compliance" at bounding box center [436, 17] width 873 height 35
click at [838, 13] on icon "setting" at bounding box center [841, 16] width 12 height 12
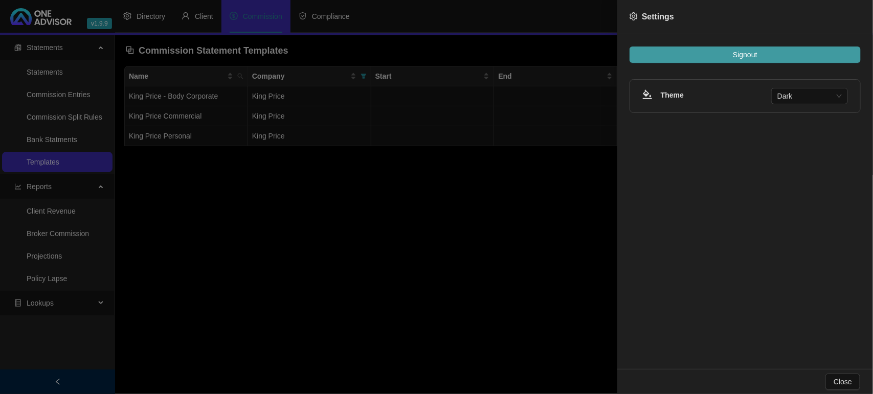
click at [792, 47] on button "Signout" at bounding box center [744, 55] width 231 height 16
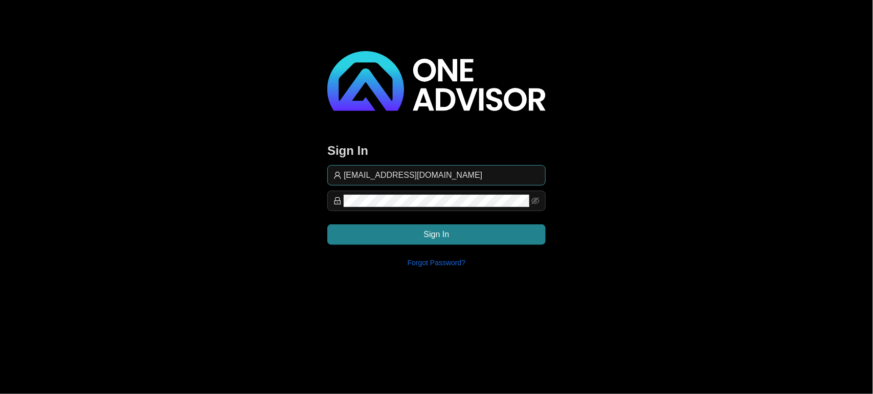
drag, startPoint x: 461, startPoint y: 172, endPoint x: 489, endPoint y: 172, distance: 27.6
click at [461, 172] on input "[EMAIL_ADDRESS][DOMAIN_NAME]" at bounding box center [442, 175] width 196 height 12
type input "support@hvmws"
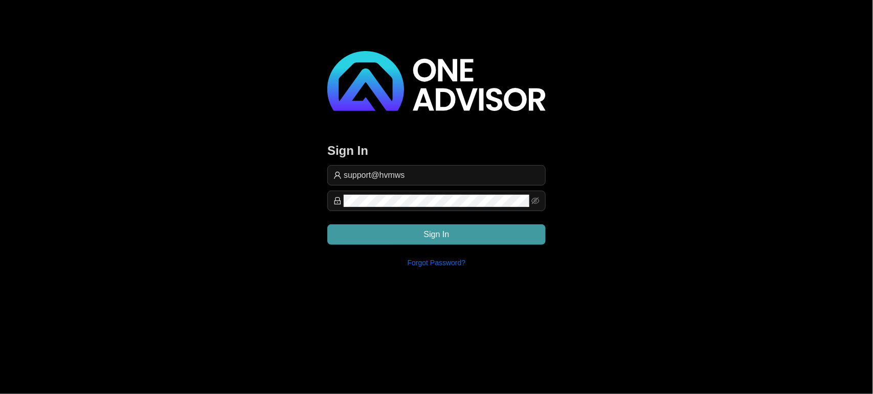
click at [435, 224] on button "Sign In" at bounding box center [436, 234] width 218 height 20
